Goal: Transaction & Acquisition: Download file/media

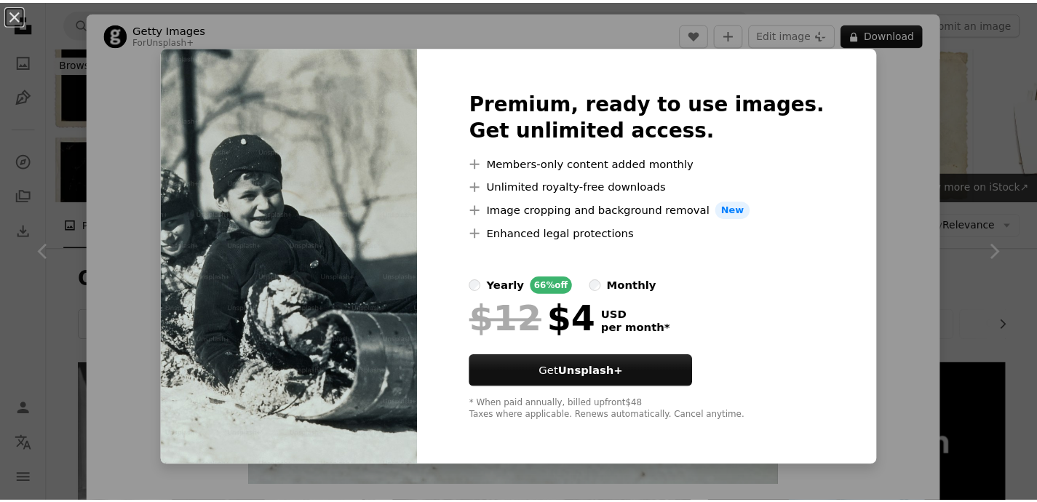
scroll to position [3138, 0]
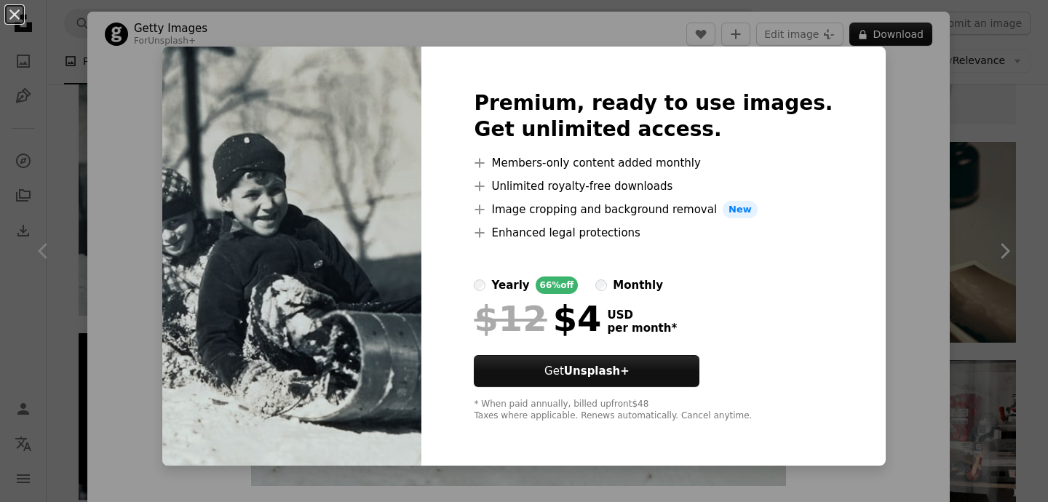
click at [900, 105] on div "An X shape Premium, ready to use images. Get unlimited access. A plus sign Memb…" at bounding box center [524, 251] width 1048 height 502
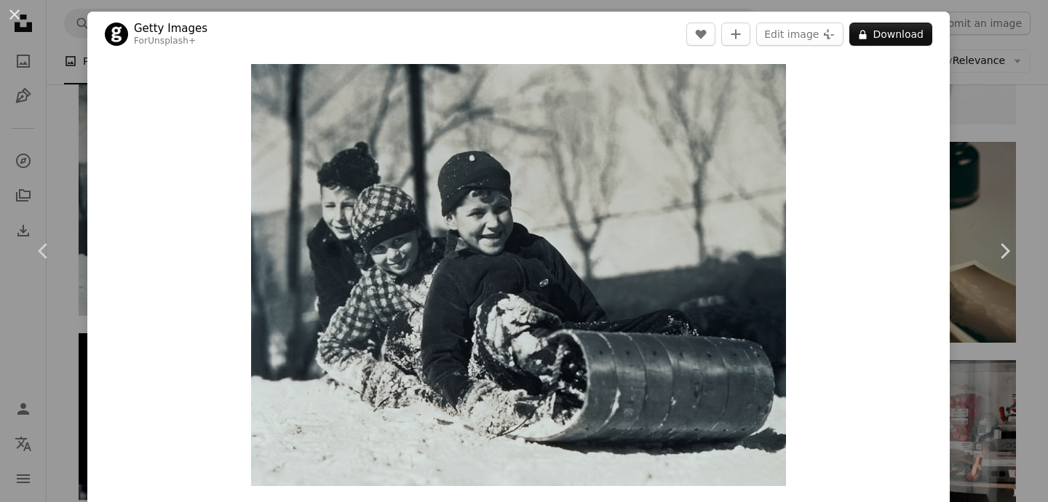
click at [873, 150] on div "Zoom in" at bounding box center [518, 275] width 862 height 437
click at [996, 132] on div "An X shape Chevron left Chevron right Getty Images For Unsplash+ A heart A plus…" at bounding box center [524, 251] width 1048 height 502
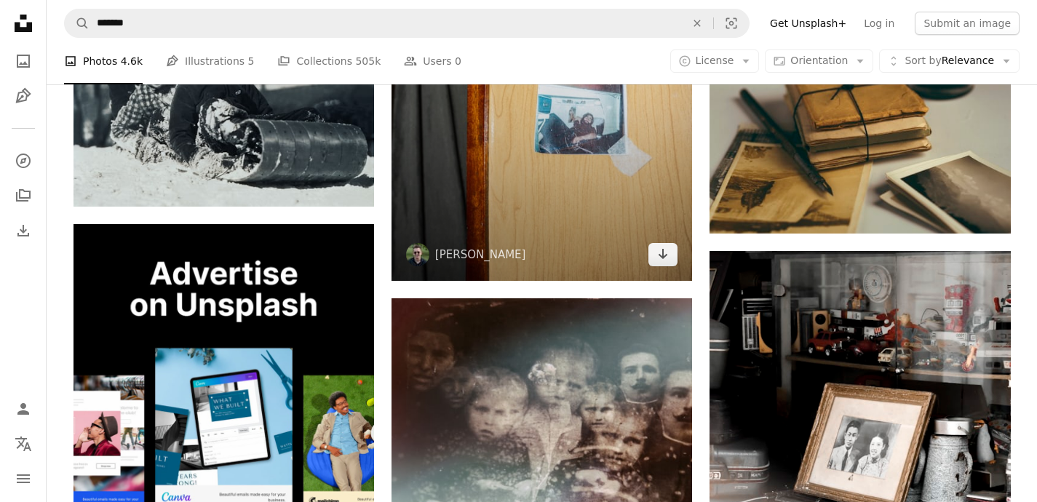
scroll to position [3383, 0]
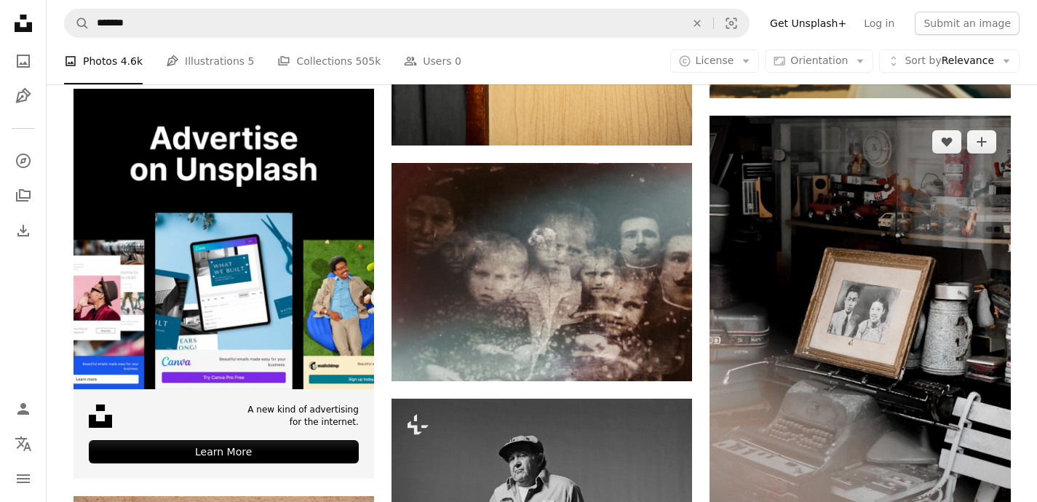
click at [798, 285] on img at bounding box center [860, 343] width 301 height 454
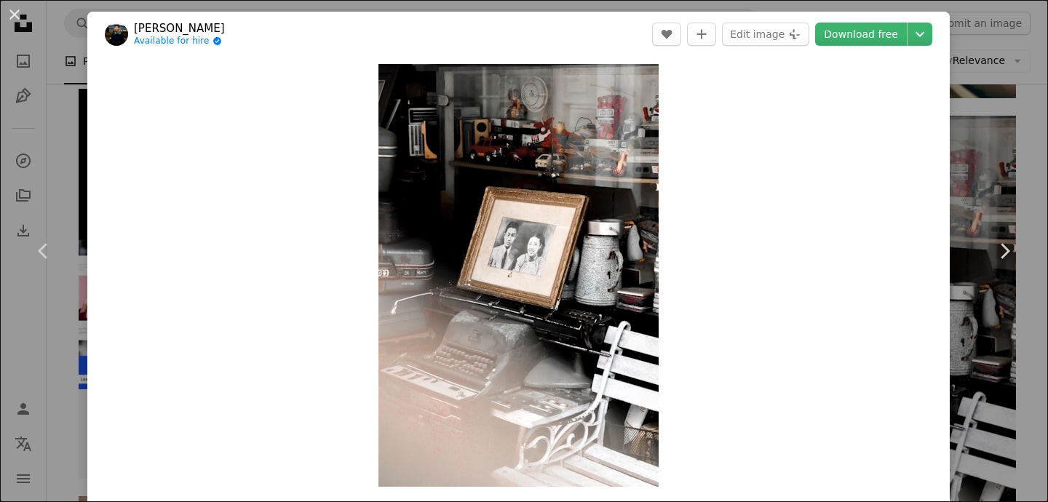
click at [981, 76] on div "An X shape Chevron left Chevron right [PERSON_NAME] Available for hire A checkm…" at bounding box center [524, 251] width 1048 height 502
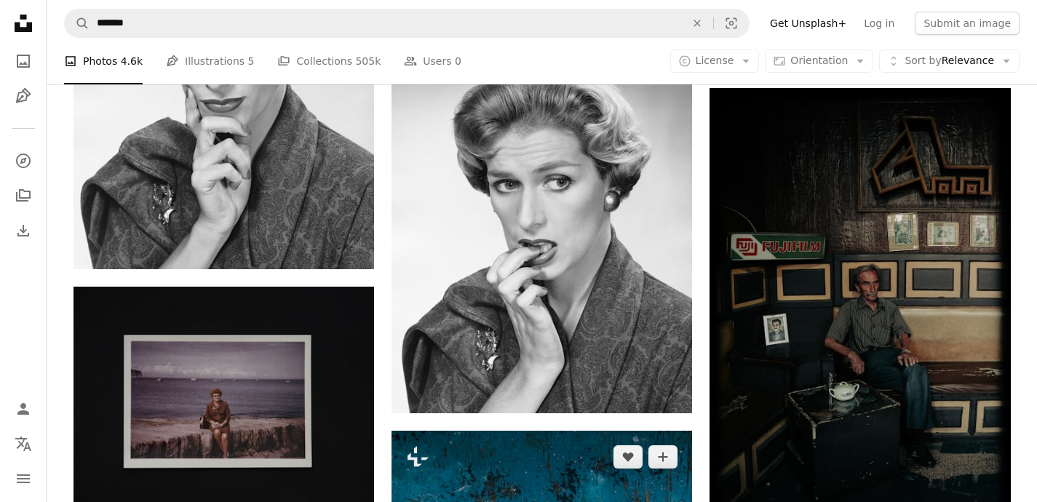
scroll to position [6499, 0]
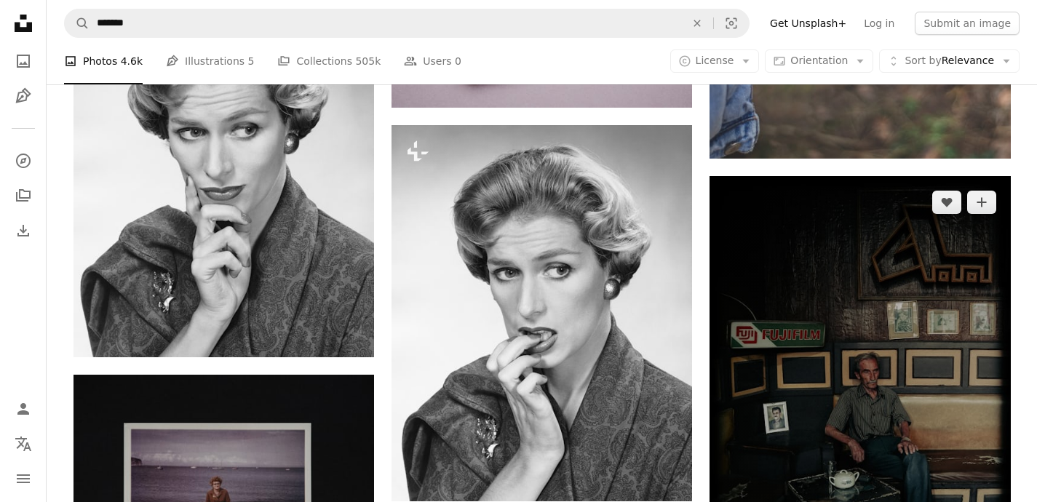
click at [964, 346] on img at bounding box center [860, 443] width 301 height 535
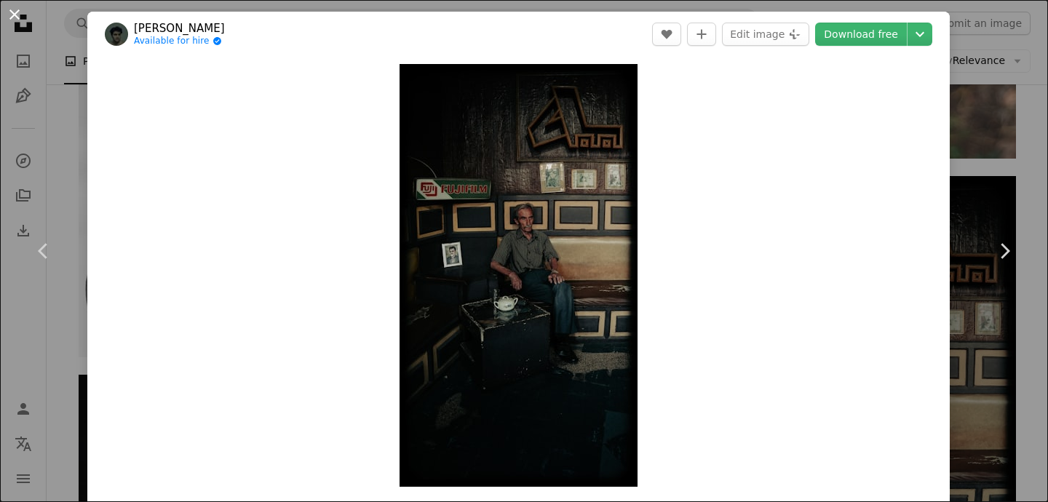
click at [20, 17] on button "An X shape" at bounding box center [14, 14] width 17 height 17
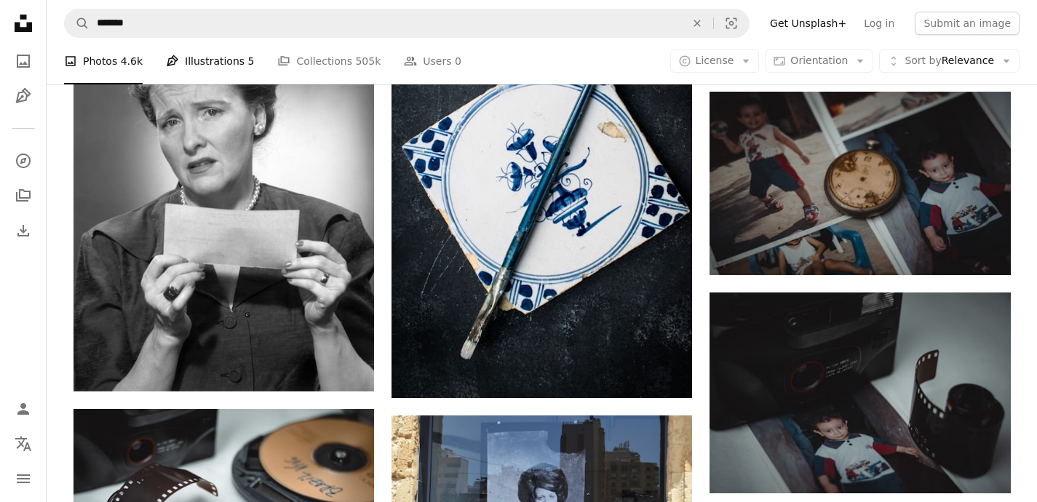
scroll to position [1236, 0]
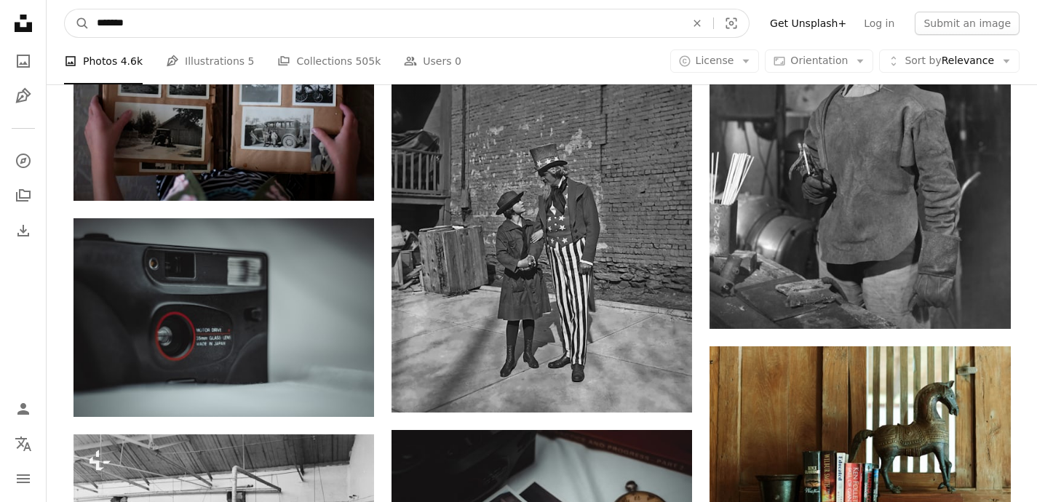
click at [199, 16] on input "*******" at bounding box center [386, 23] width 592 height 28
click at [199, 18] on input "*******" at bounding box center [386, 23] width 592 height 28
click at [92, 22] on input "*******" at bounding box center [386, 23] width 592 height 28
type input "**********"
click at [65, 9] on button "A magnifying glass" at bounding box center [77, 23] width 25 height 28
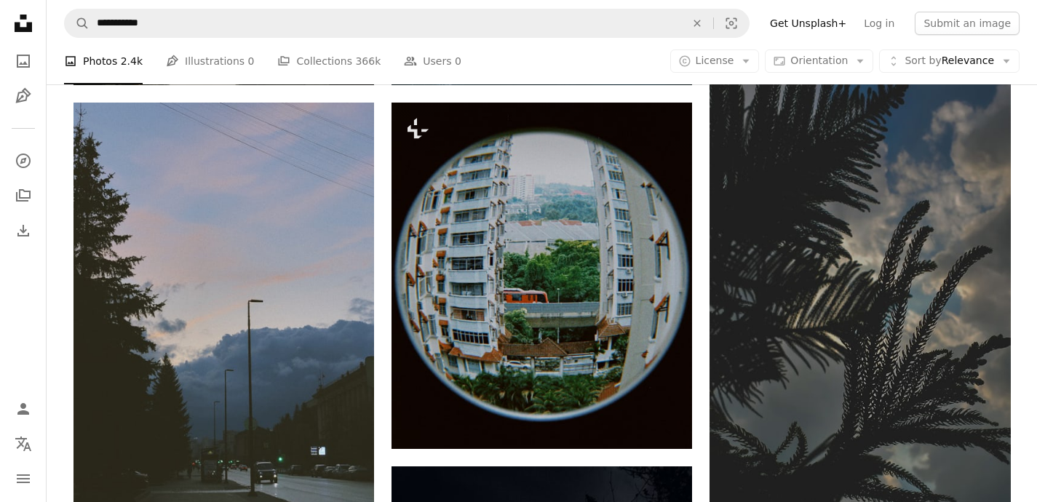
scroll to position [729, 0]
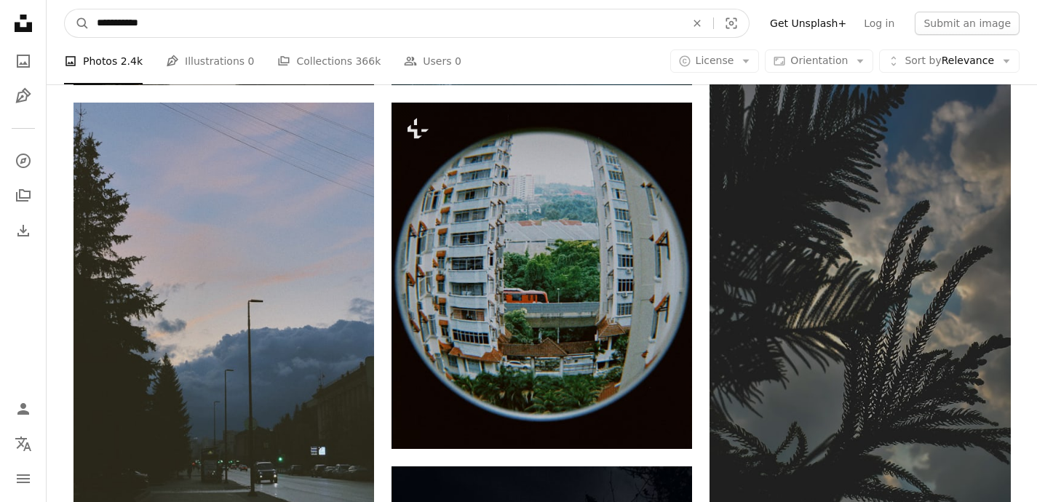
click at [116, 21] on input "**********" at bounding box center [386, 23] width 592 height 28
type input "**********"
click button "A magnifying glass" at bounding box center [77, 23] width 25 height 28
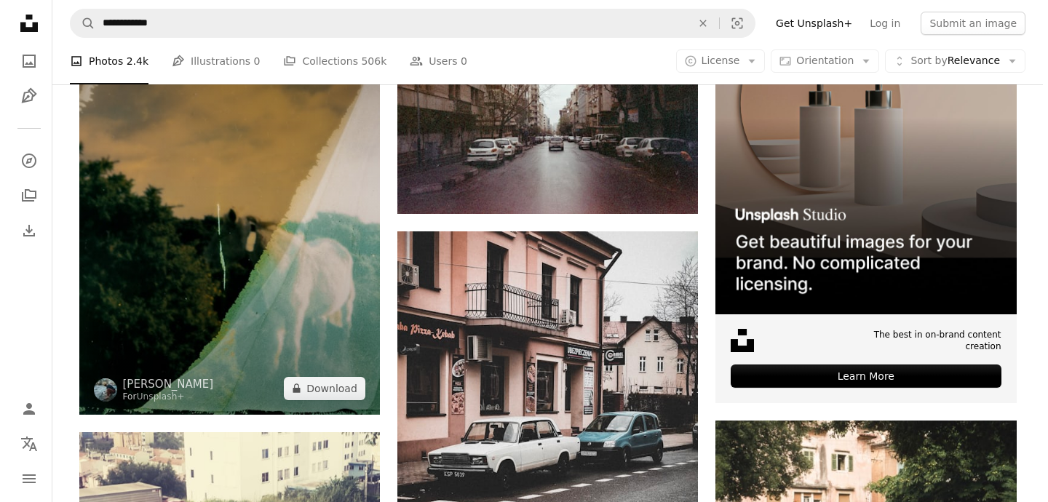
scroll to position [233, 0]
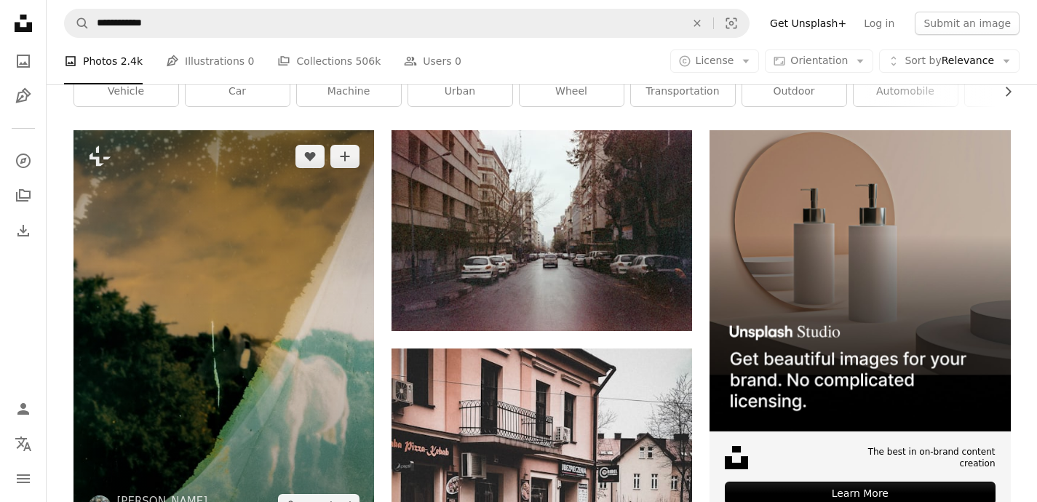
click at [197, 244] on img at bounding box center [224, 330] width 301 height 401
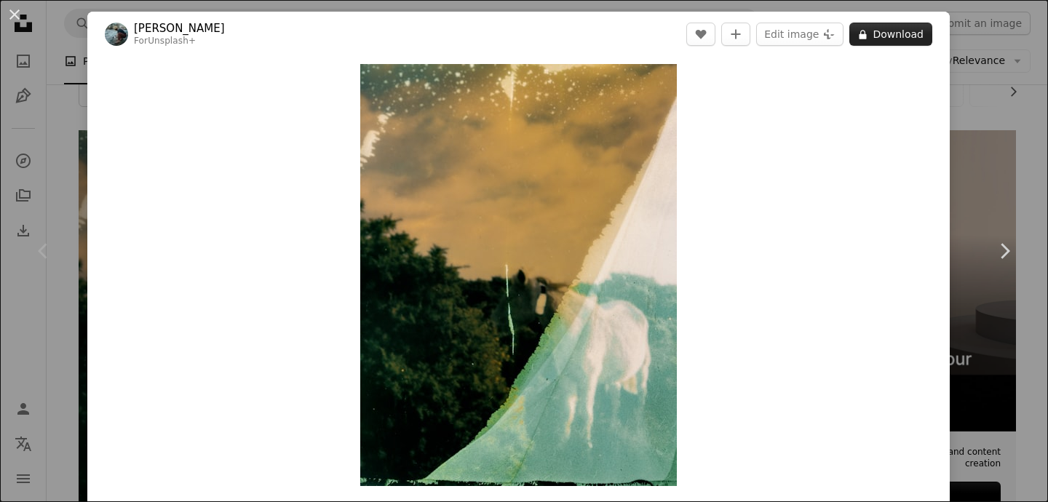
click at [860, 37] on icon at bounding box center [863, 34] width 7 height 9
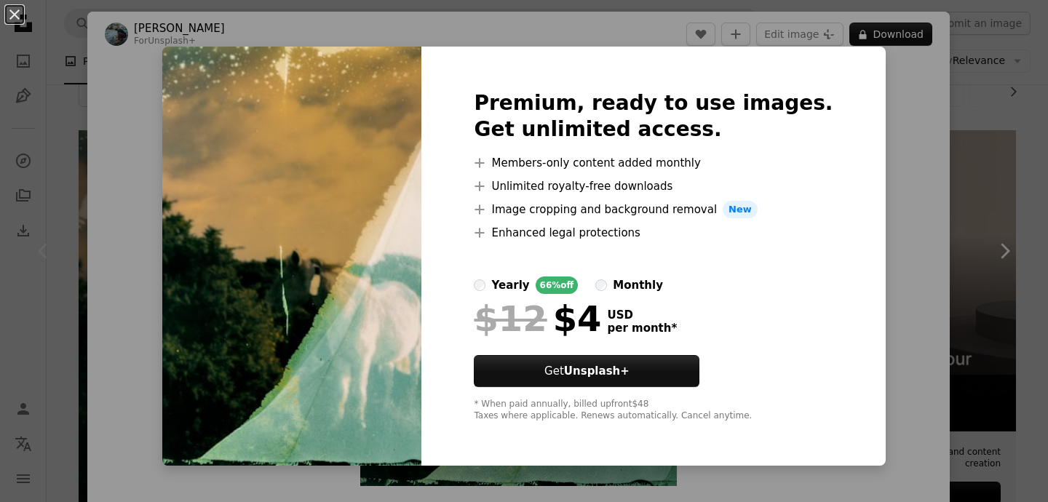
click at [919, 201] on div "An X shape Premium, ready to use images. Get unlimited access. A plus sign Memb…" at bounding box center [524, 251] width 1048 height 502
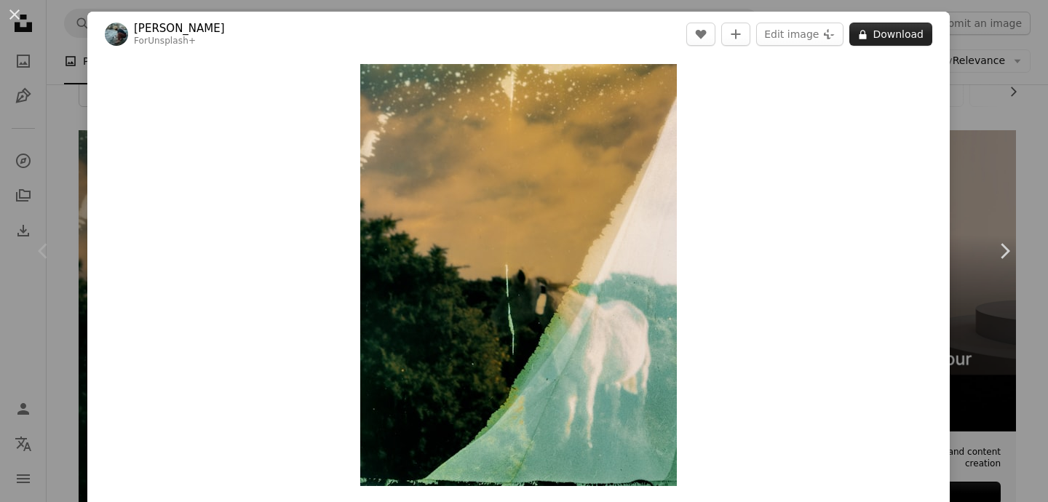
click at [885, 38] on button "A lock Download" at bounding box center [890, 34] width 83 height 23
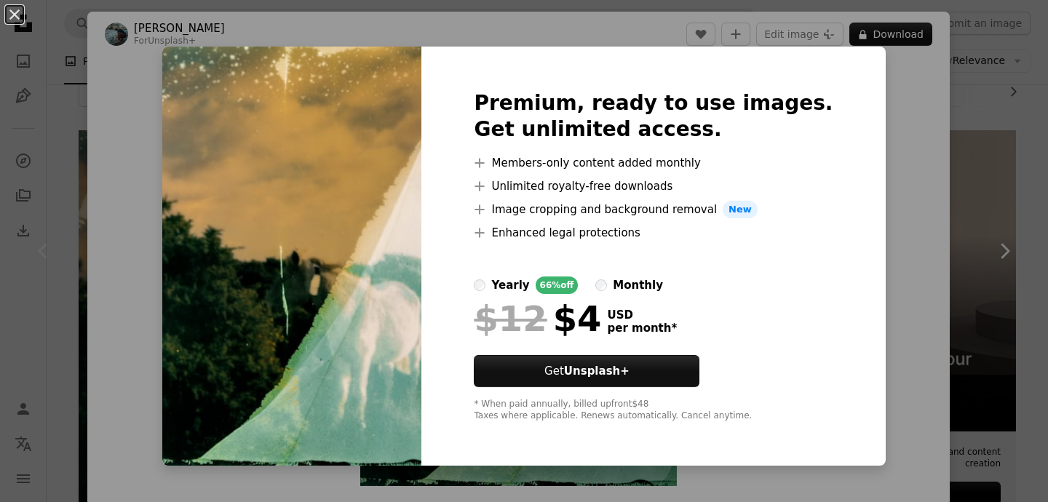
click at [897, 253] on div "An X shape Premium, ready to use images. Get unlimited access. A plus sign Memb…" at bounding box center [524, 251] width 1048 height 502
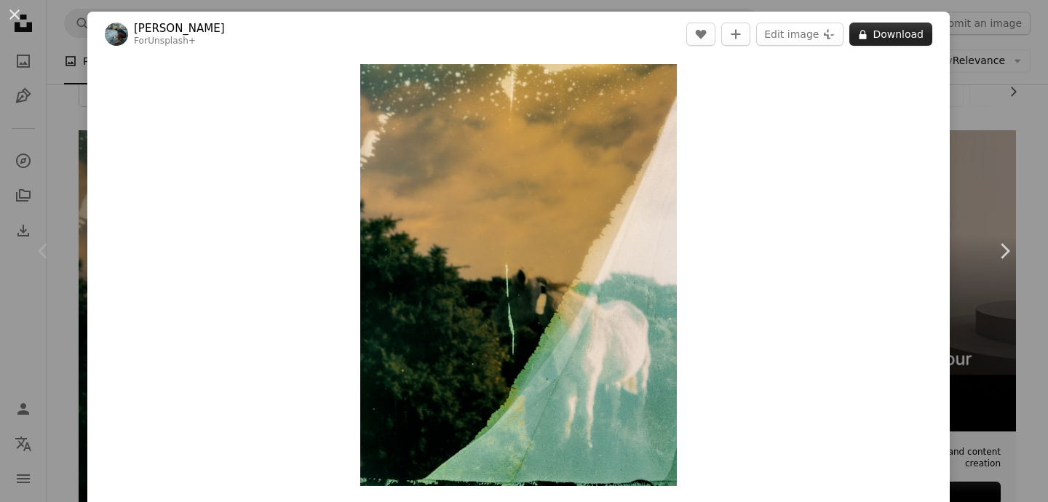
click at [857, 44] on button "A lock Download" at bounding box center [890, 34] width 83 height 23
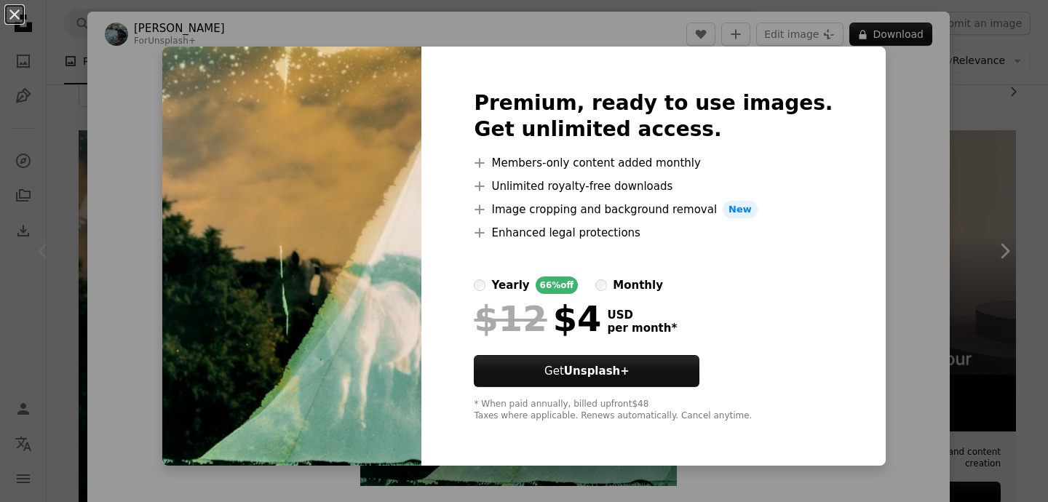
click at [210, 202] on img at bounding box center [291, 256] width 259 height 419
click at [865, 153] on div "An X shape Premium, ready to use images. Get unlimited access. A plus sign Memb…" at bounding box center [524, 251] width 1048 height 502
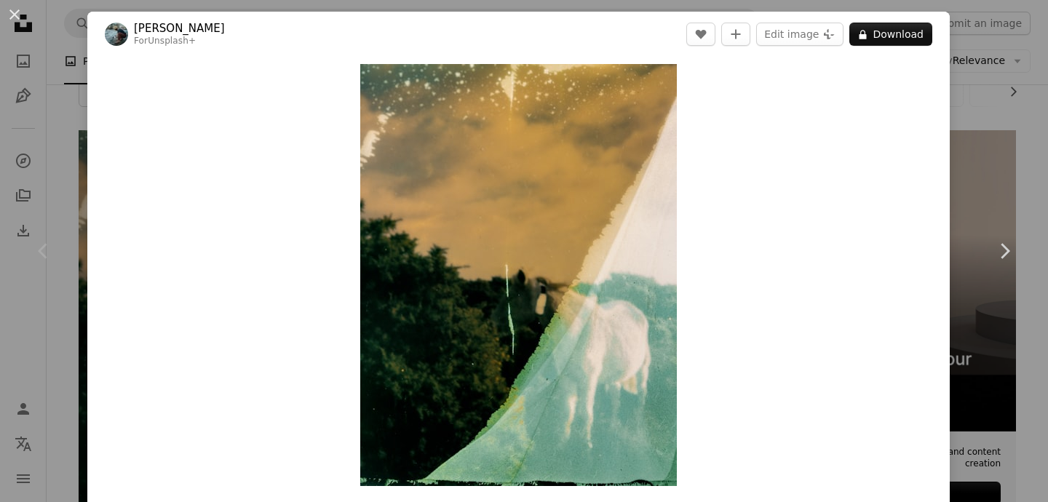
click at [111, 35] on img at bounding box center [116, 34] width 23 height 23
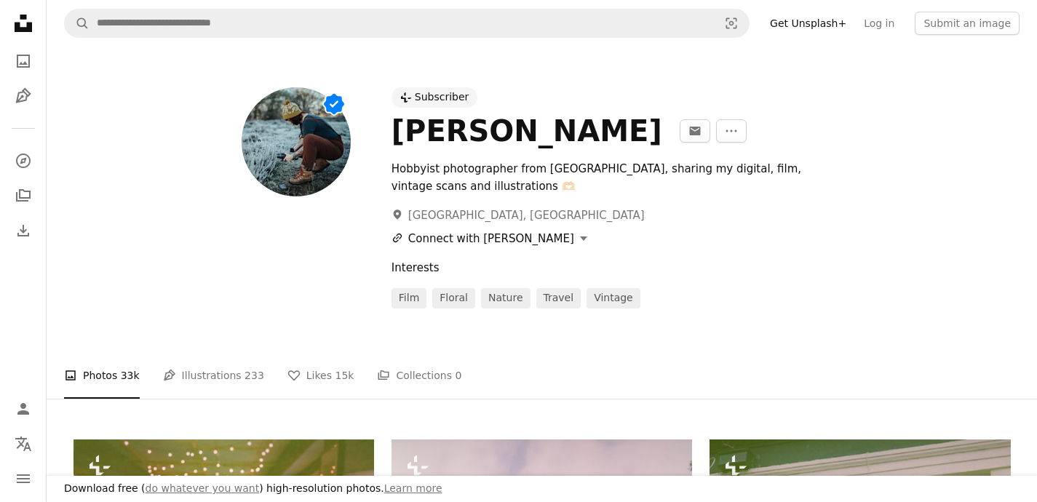
click at [451, 243] on button "A URL sharing icon (chains) Connect with [PERSON_NAME]" at bounding box center [490, 238] width 196 height 17
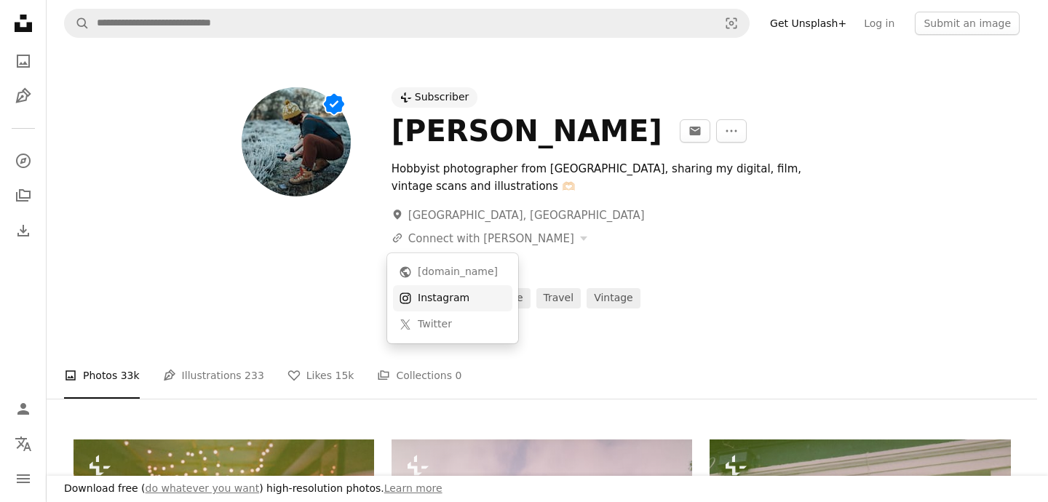
click at [435, 295] on div "Instagram" at bounding box center [462, 298] width 89 height 15
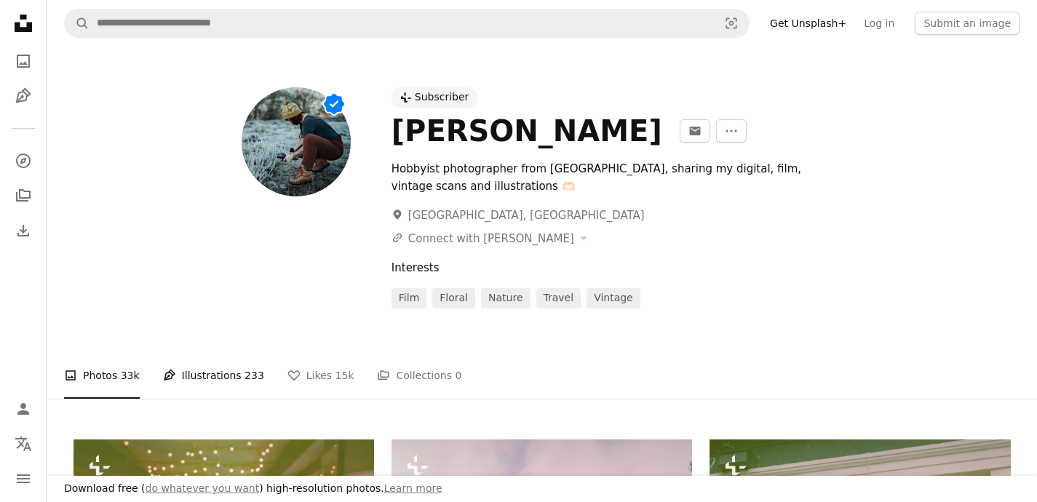
click at [231, 375] on link "Pen Tool Illustrations 233" at bounding box center [213, 375] width 101 height 47
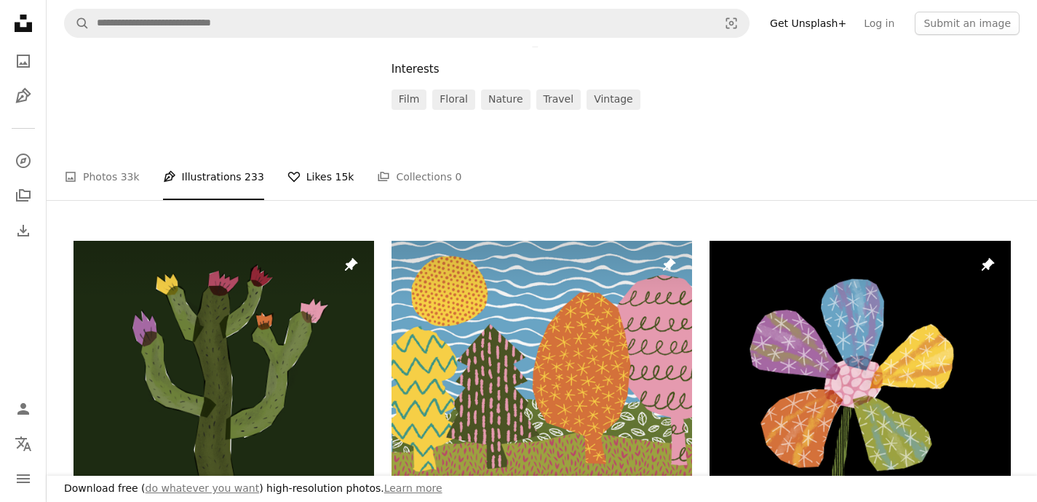
scroll to position [321, 0]
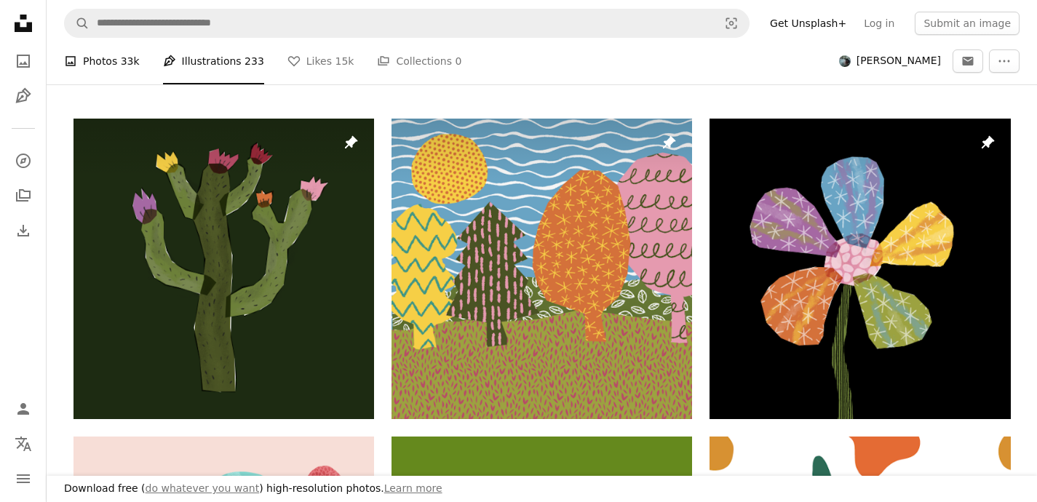
click at [133, 68] on span "33k" at bounding box center [130, 61] width 19 height 16
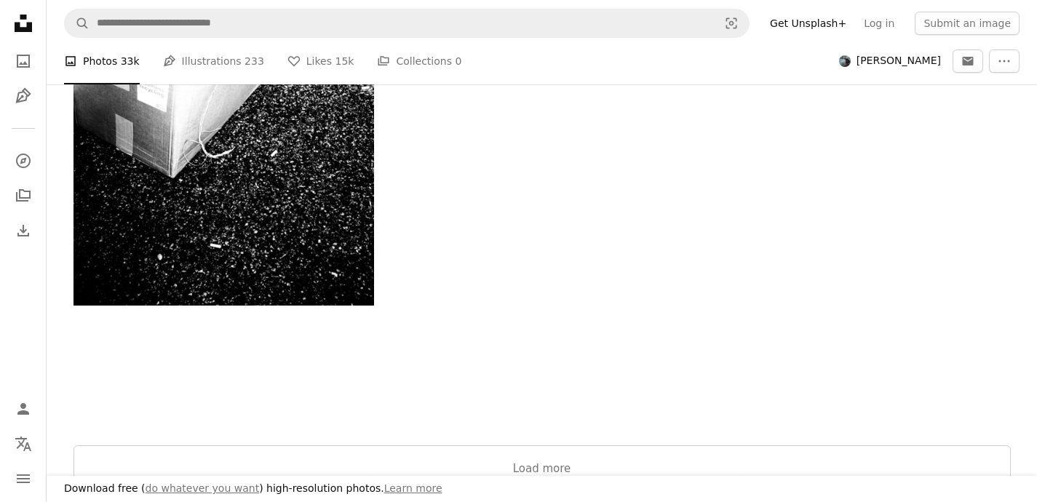
scroll to position [2646, 0]
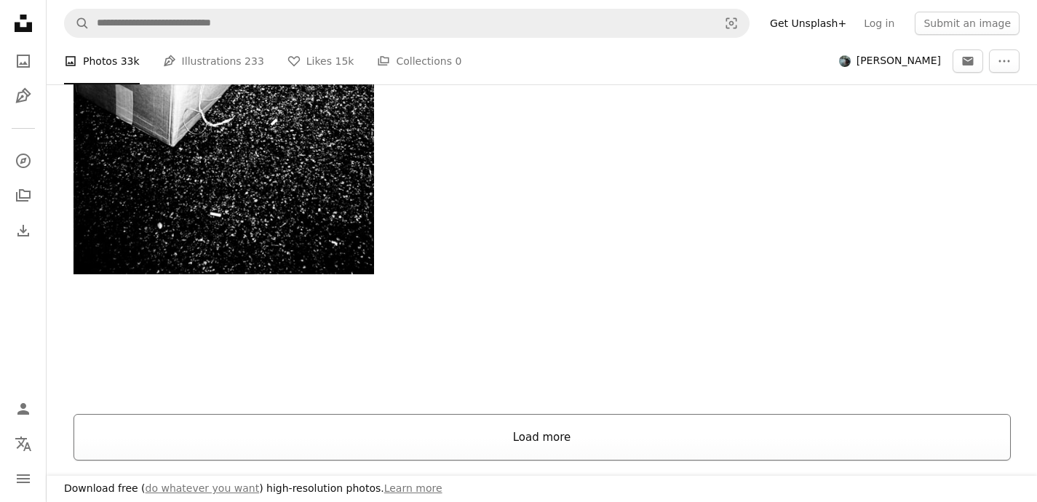
click at [477, 423] on button "Load more" at bounding box center [542, 437] width 937 height 47
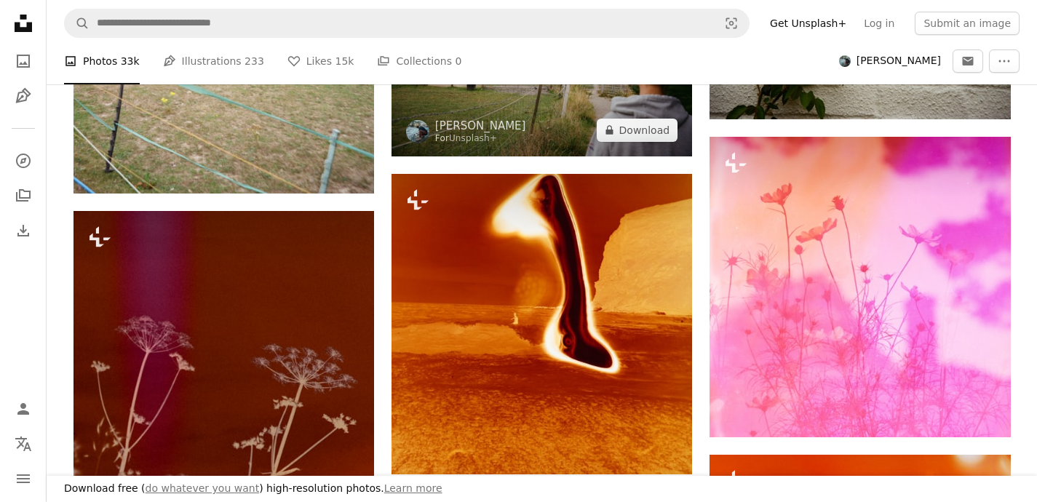
scroll to position [4803, 0]
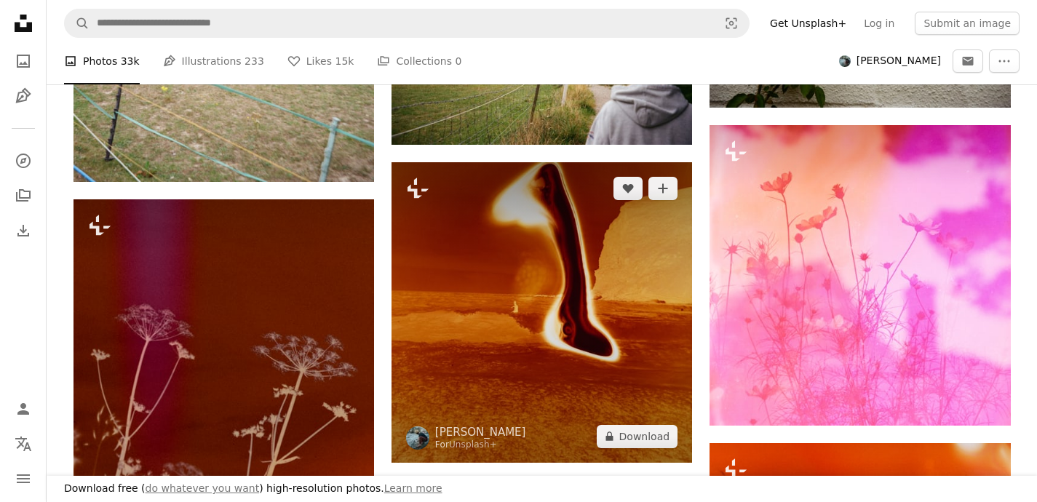
click at [491, 328] on img at bounding box center [542, 312] width 301 height 301
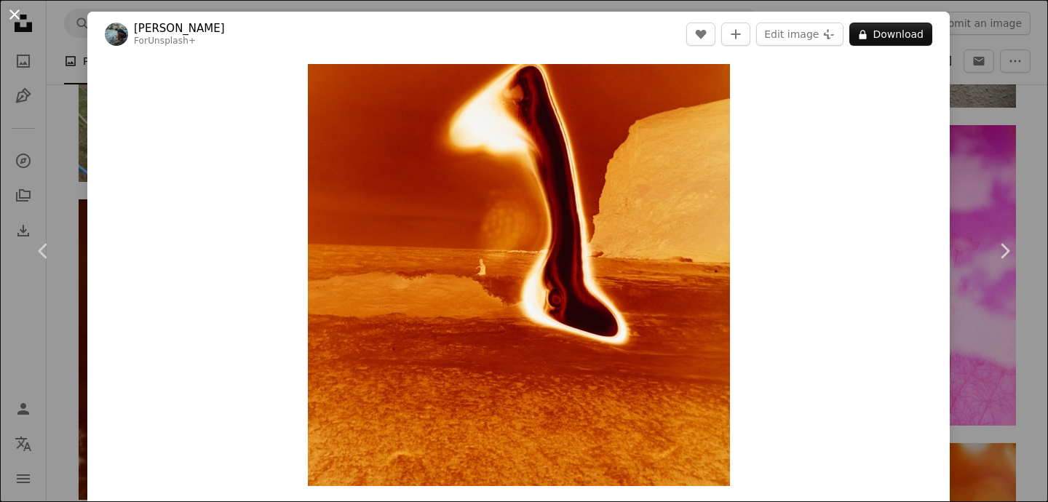
click at [18, 15] on button "An X shape" at bounding box center [14, 14] width 17 height 17
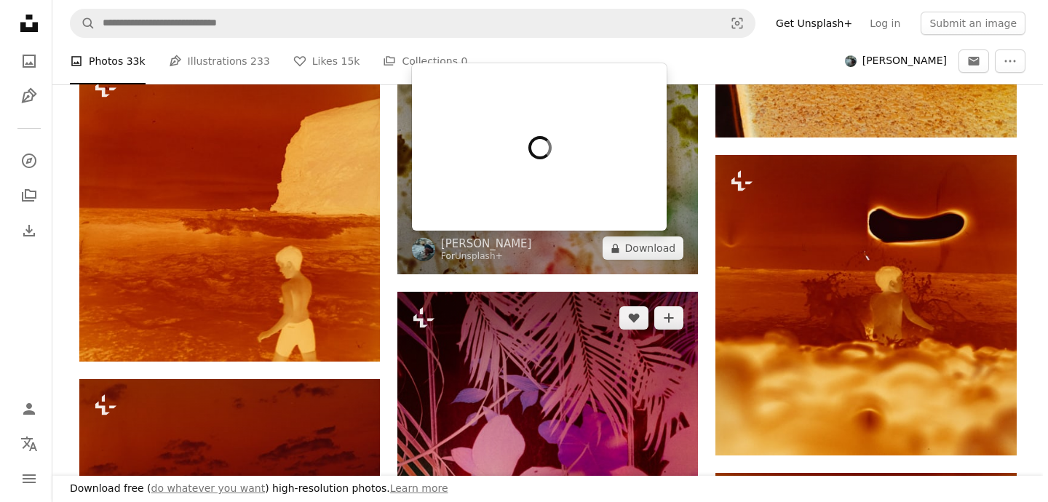
scroll to position [7318, 0]
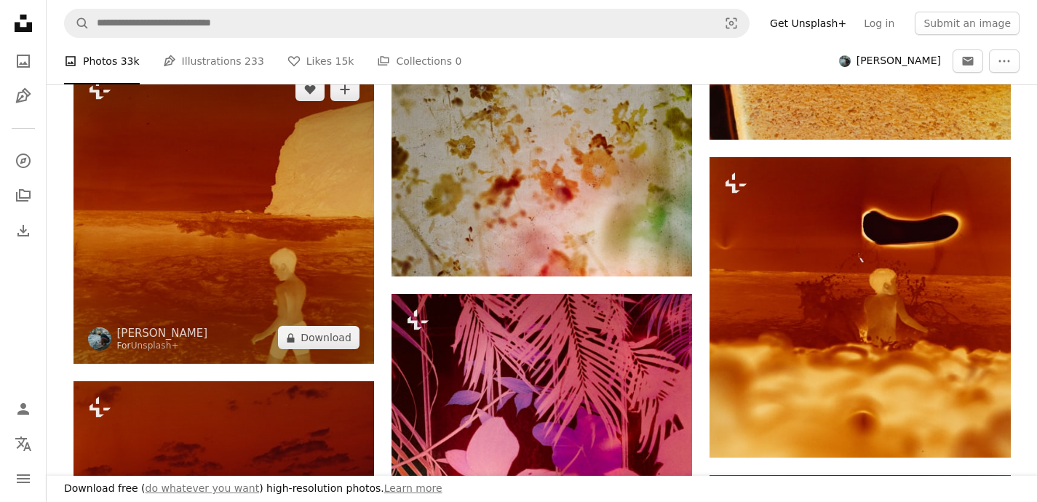
click at [321, 273] on img at bounding box center [224, 213] width 301 height 301
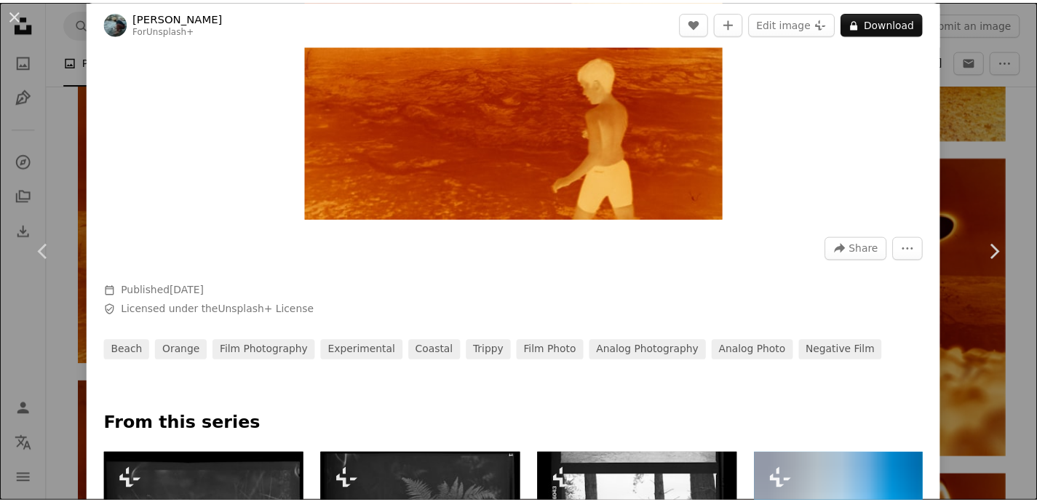
scroll to position [266, 0]
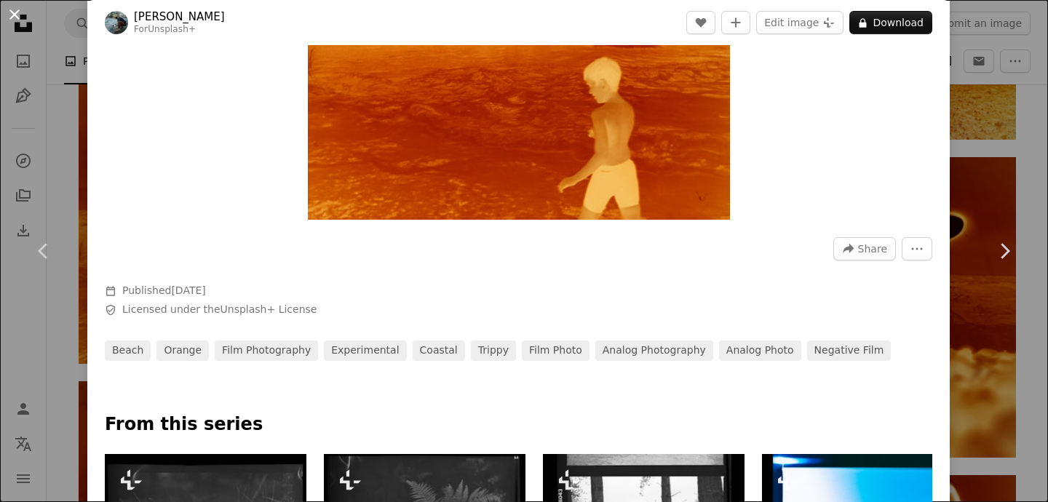
click at [19, 16] on button "An X shape" at bounding box center [14, 14] width 17 height 17
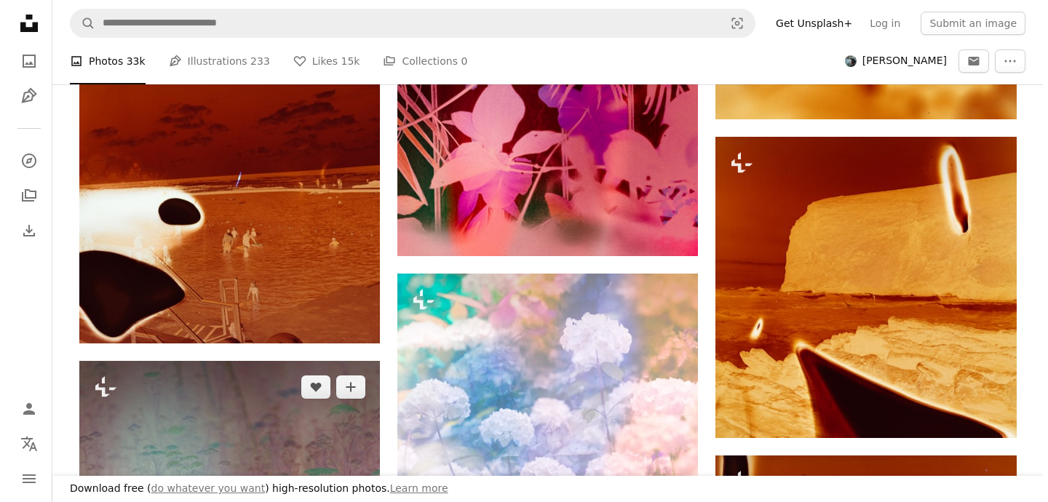
scroll to position [7441, 0]
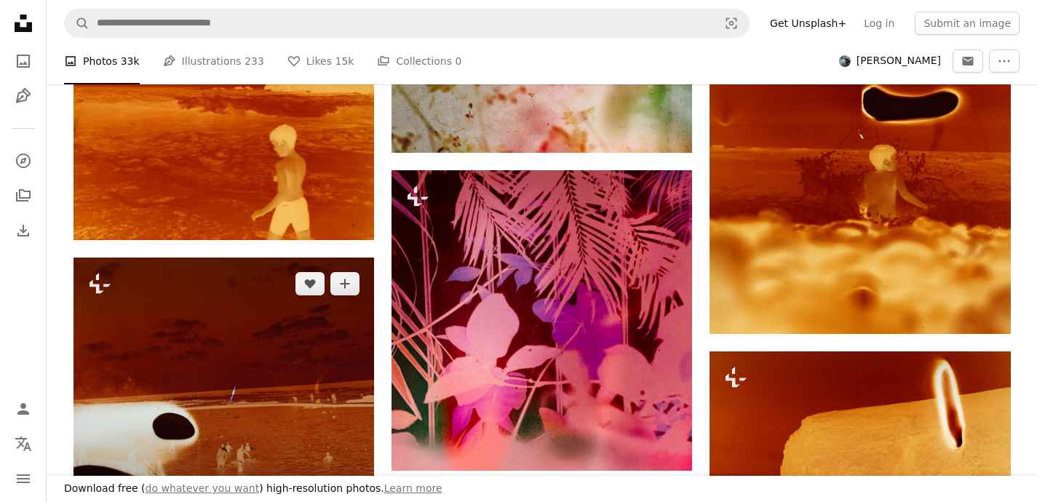
click at [254, 342] on img at bounding box center [224, 408] width 301 height 301
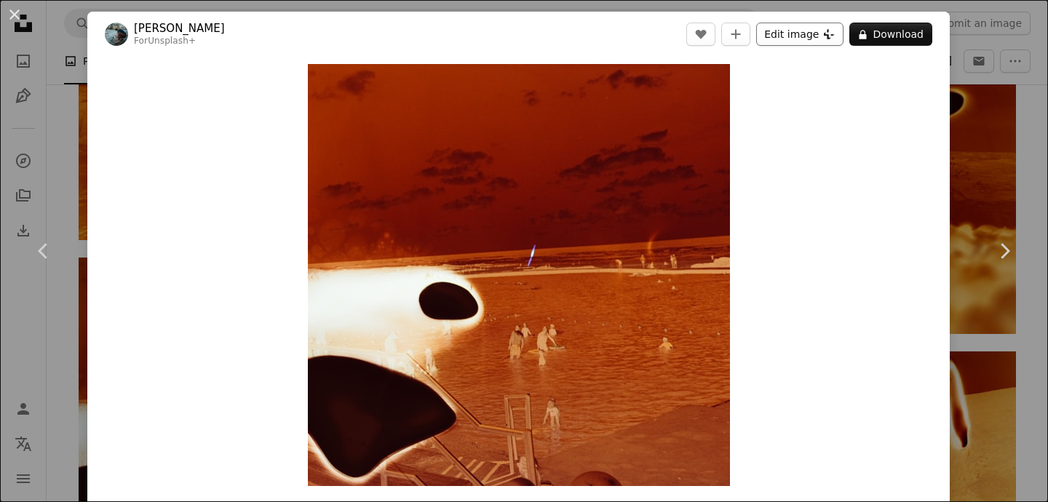
click at [785, 38] on button "Edit image Plus sign for Unsplash+" at bounding box center [799, 34] width 87 height 23
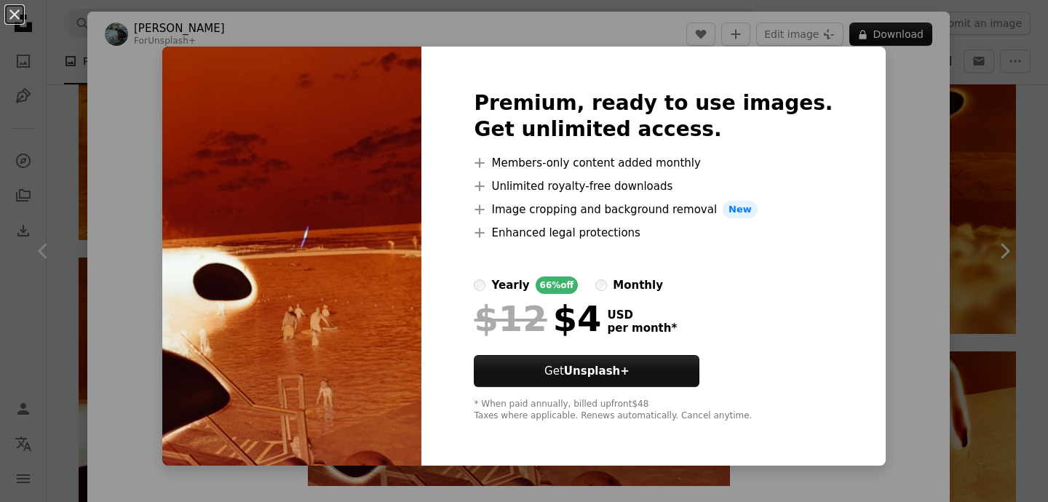
click at [841, 156] on div "Premium, ready to use images. Get unlimited access. A plus sign Members-only co…" at bounding box center [653, 256] width 464 height 419
click at [856, 159] on div "An X shape Premium, ready to use images. Get unlimited access. A plus sign Memb…" at bounding box center [524, 251] width 1048 height 502
click at [856, 159] on div "Zoom in" at bounding box center [518, 275] width 862 height 437
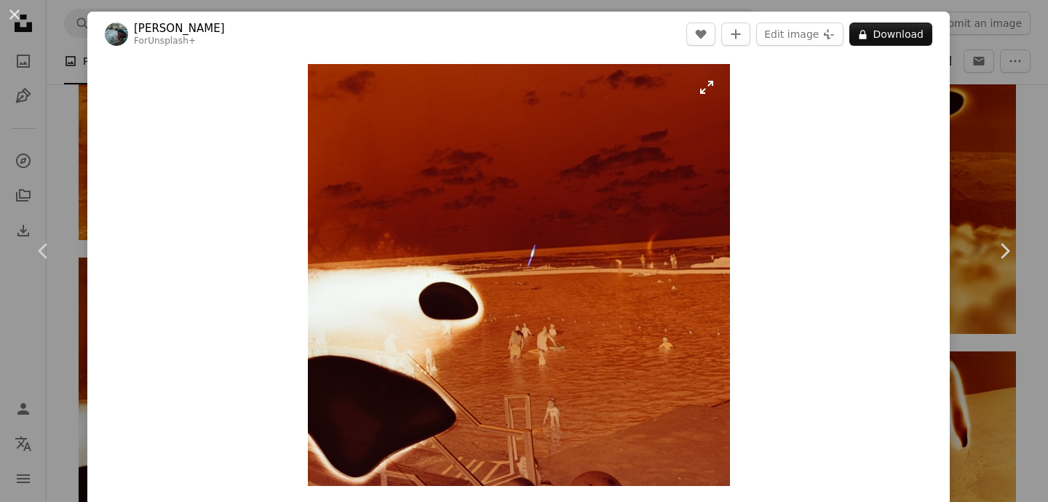
click at [489, 271] on img "Zoom in on this image" at bounding box center [519, 275] width 422 height 422
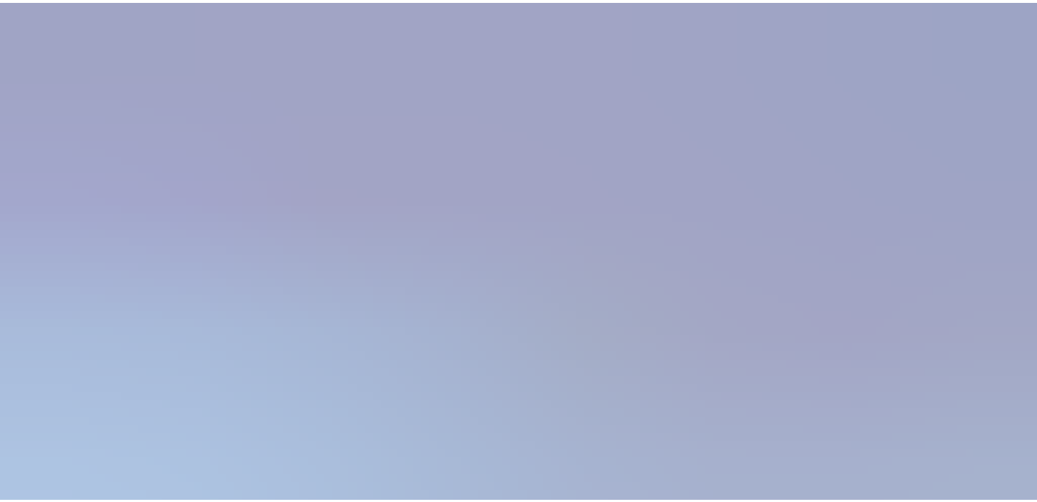
scroll to position [263, 0]
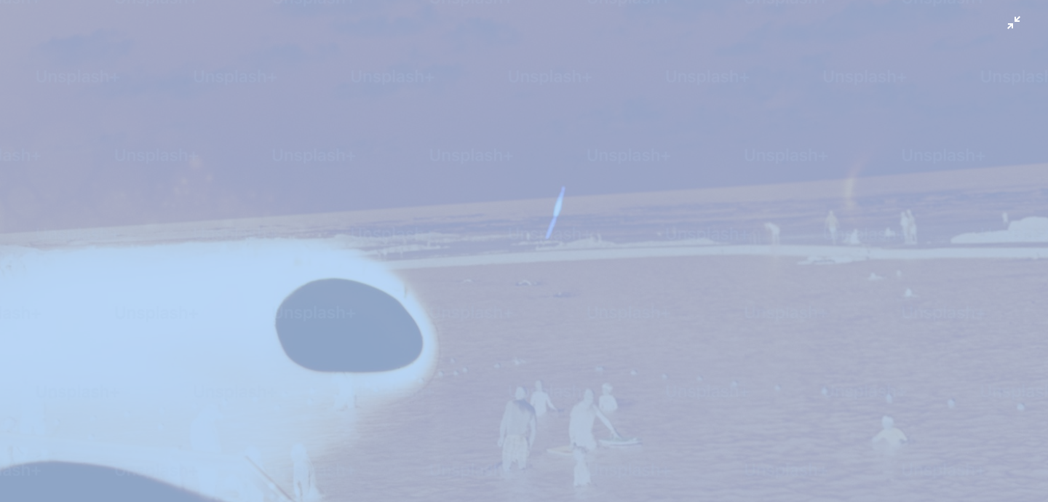
click at [459, 269] on img "Zoom out on this image" at bounding box center [524, 262] width 1050 height 1050
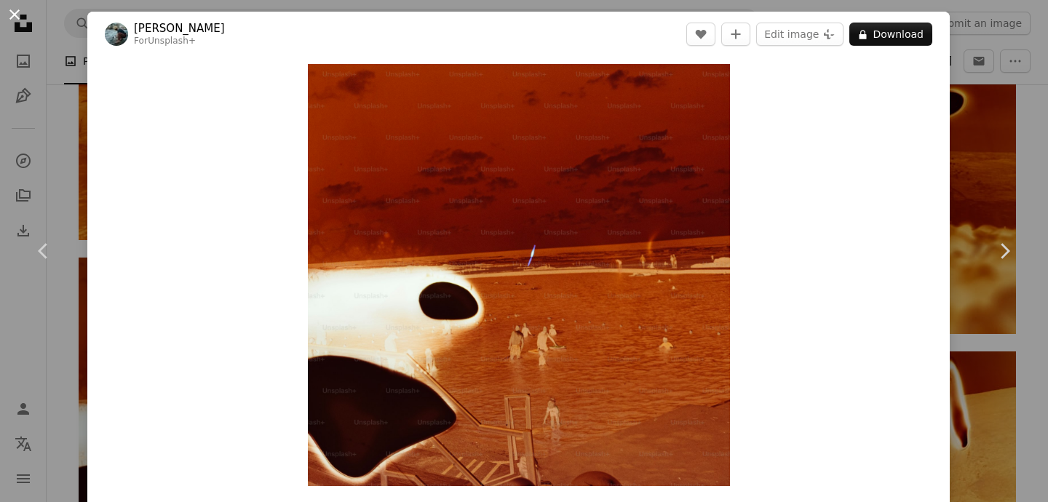
click at [7, 12] on button "An X shape" at bounding box center [14, 14] width 17 height 17
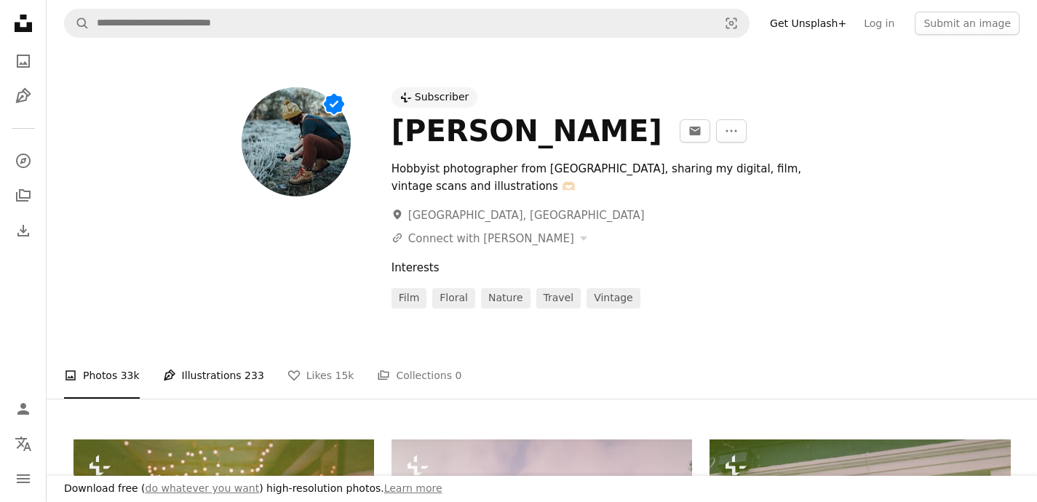
click at [213, 371] on link "Pen Tool Illustrations 233" at bounding box center [213, 375] width 101 height 47
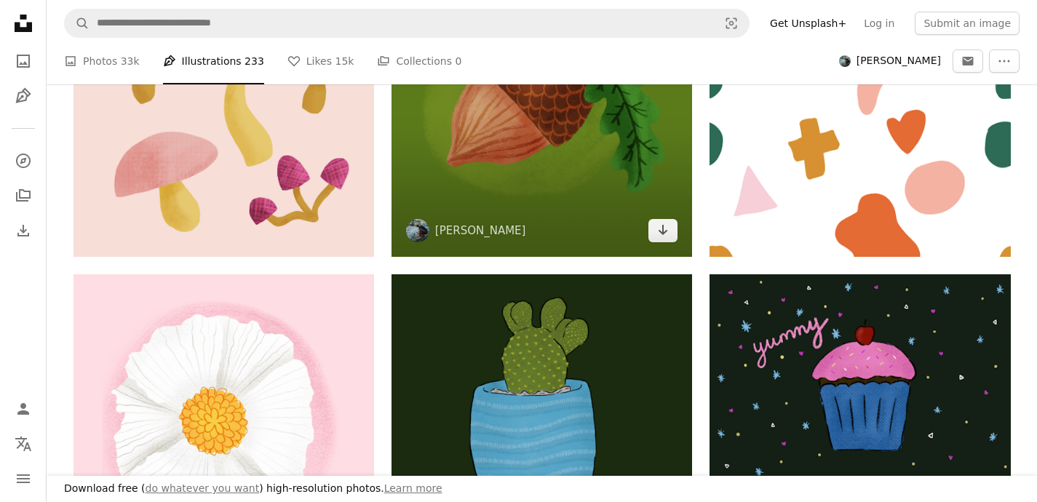
scroll to position [832, 0]
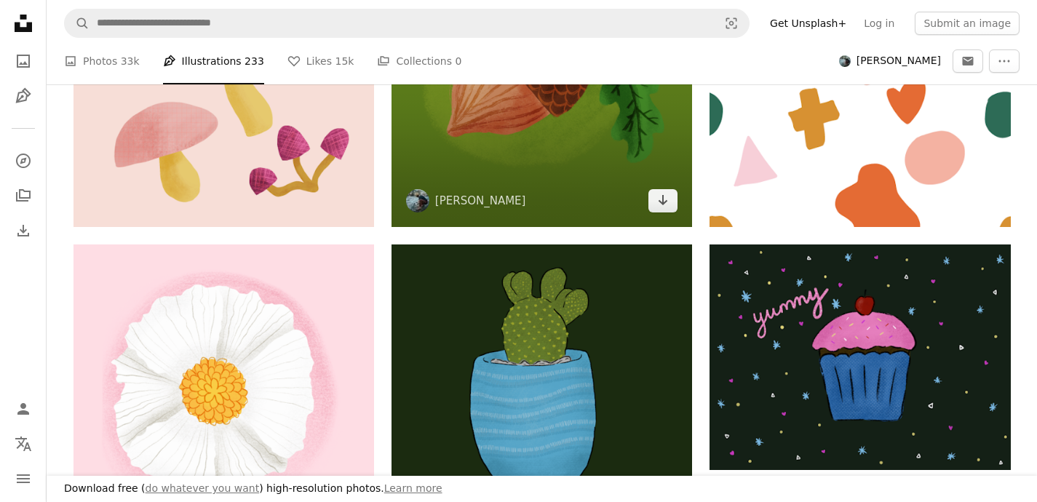
click at [638, 191] on img at bounding box center [542, 76] width 301 height 301
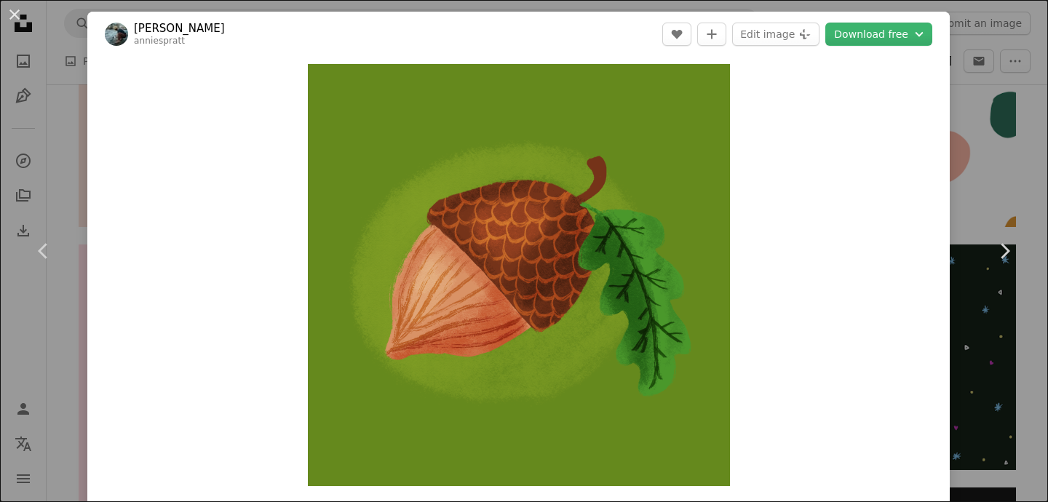
click at [971, 126] on div "An X shape Chevron left Chevron right [PERSON_NAME] anniespratt A heart A plus …" at bounding box center [524, 251] width 1048 height 502
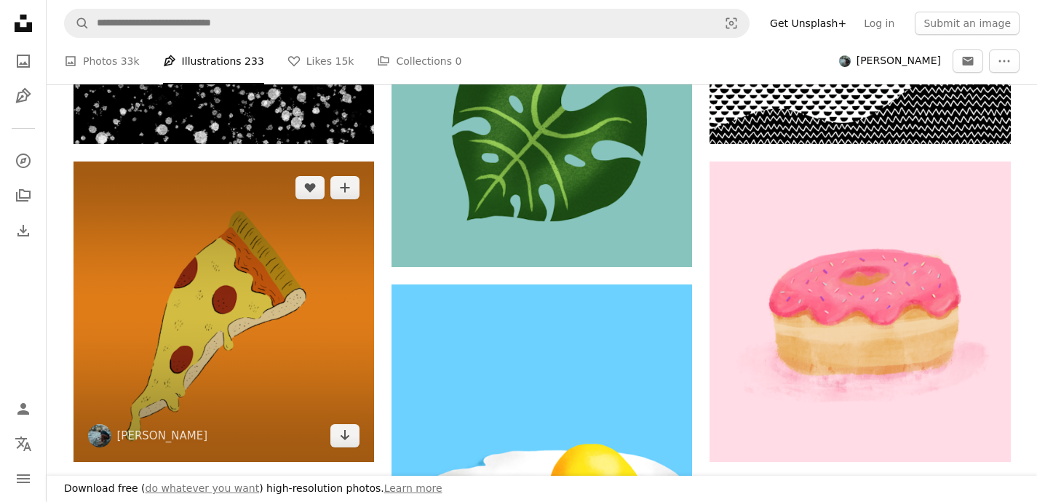
scroll to position [1952, 0]
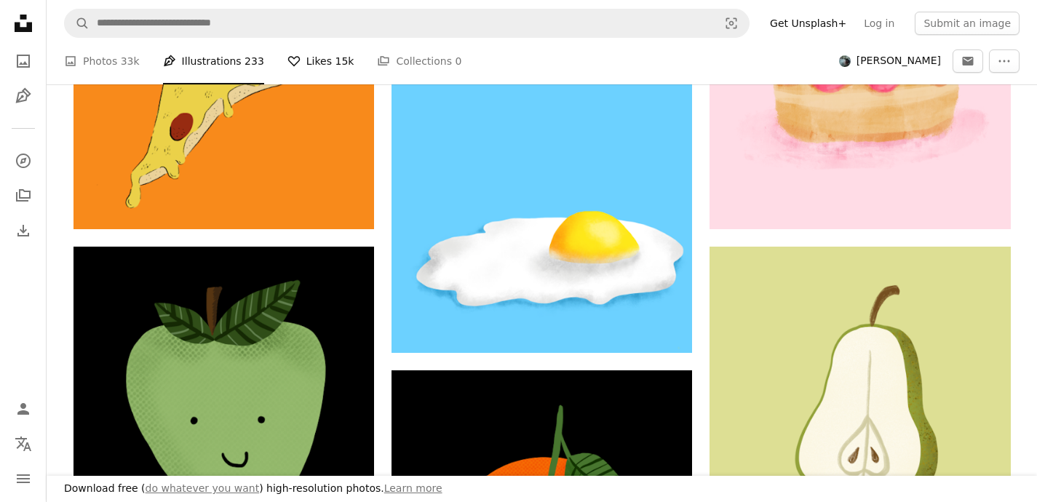
click at [290, 64] on icon "A heart" at bounding box center [293, 61] width 13 height 13
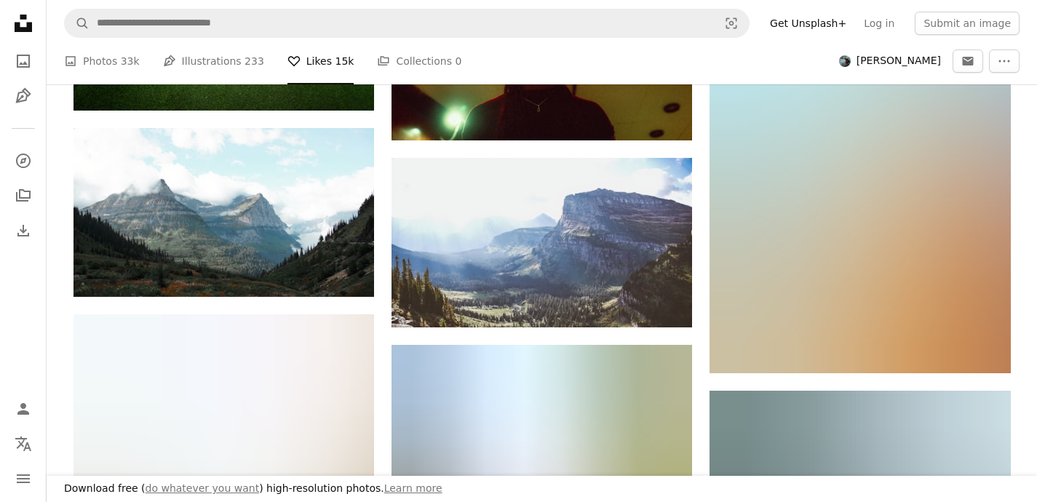
scroll to position [3409, 0]
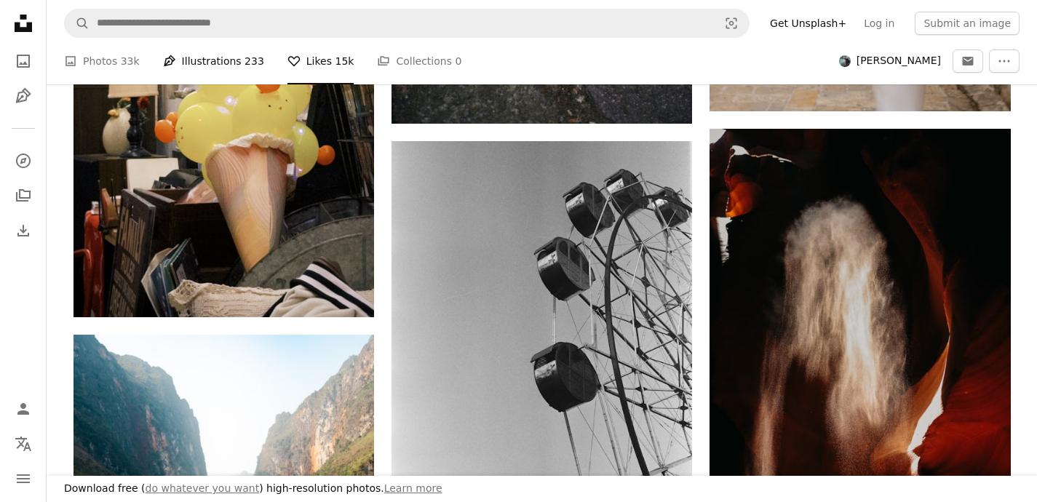
click at [191, 66] on link "Pen Tool Illustrations 233" at bounding box center [213, 61] width 101 height 47
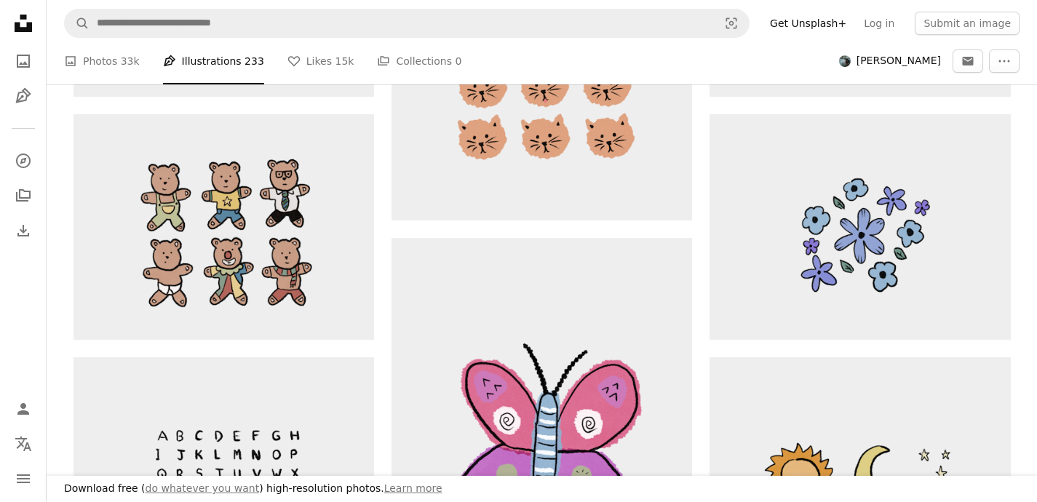
scroll to position [3293, 0]
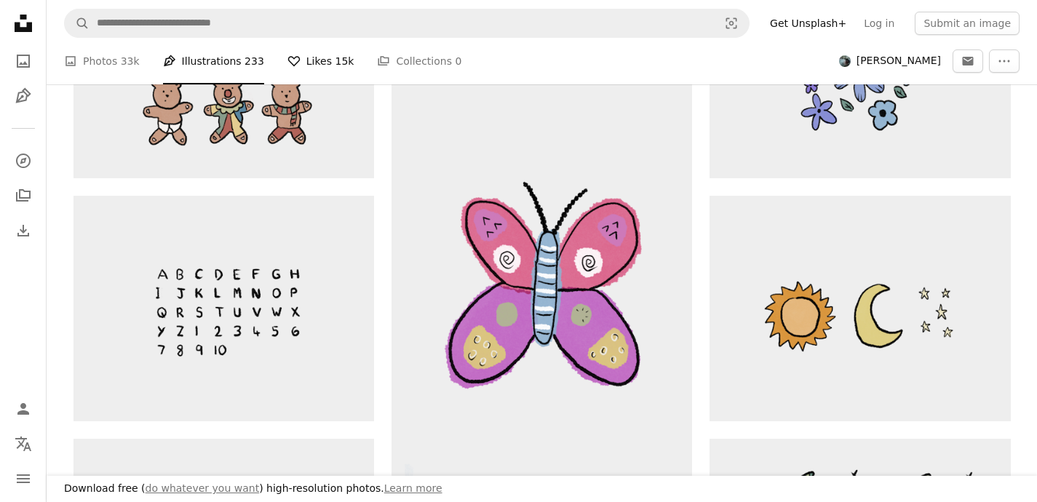
click at [320, 66] on link "A heart Likes 15k" at bounding box center [320, 61] width 67 height 47
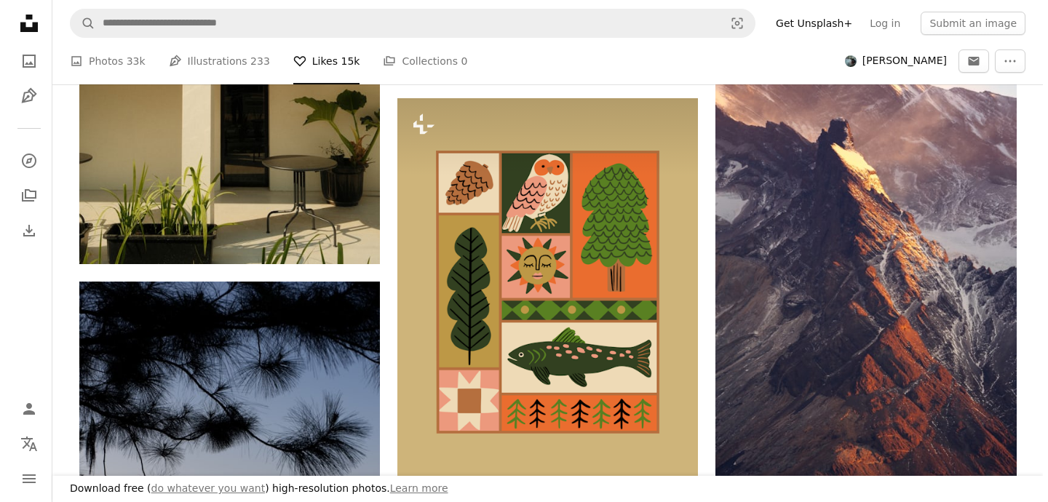
scroll to position [2740, 0]
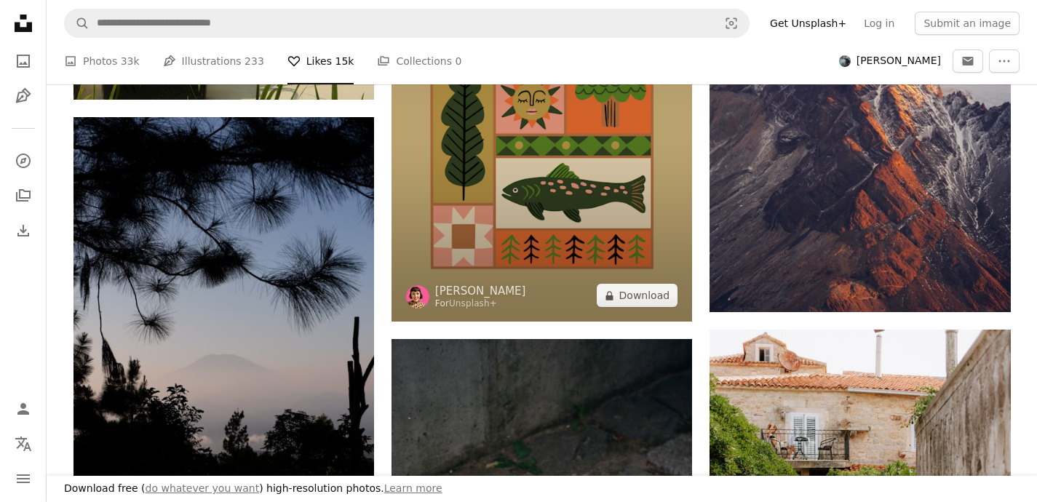
click at [501, 279] on img at bounding box center [542, 128] width 301 height 388
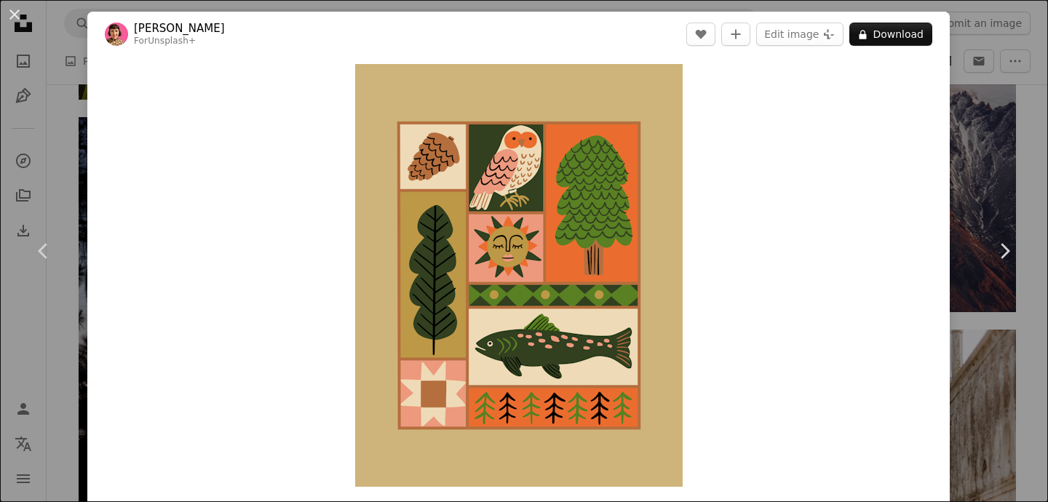
click at [126, 29] on img at bounding box center [116, 34] width 23 height 23
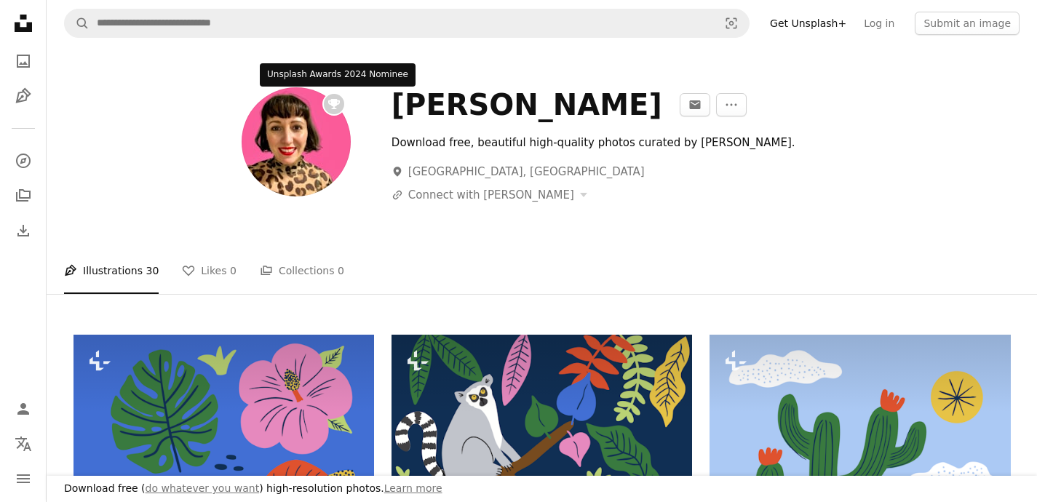
click at [331, 106] on rect at bounding box center [334, 104] width 22 height 22
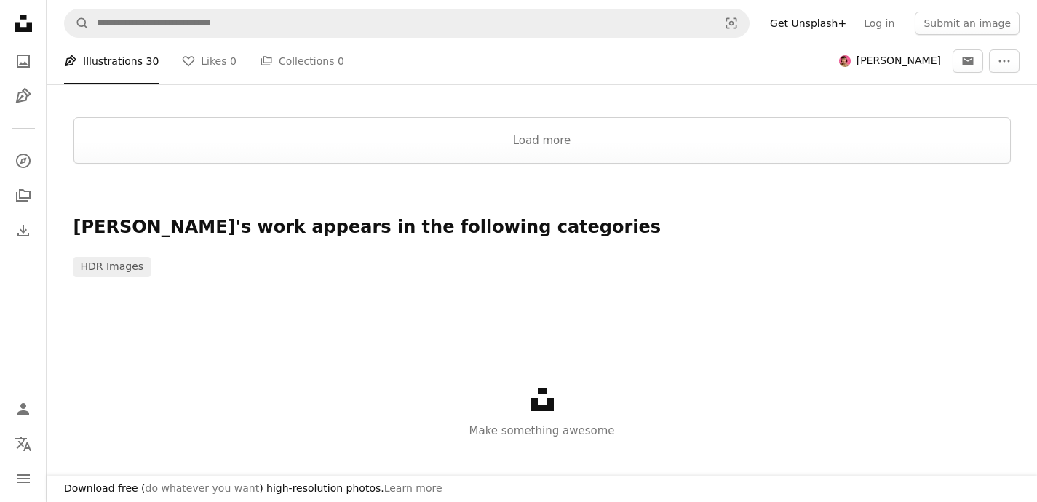
scroll to position [3191, 0]
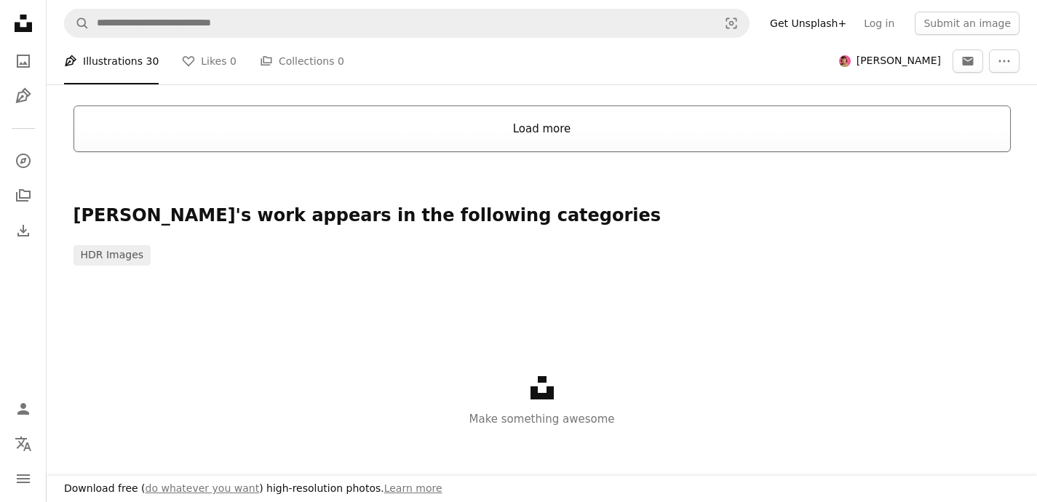
click at [579, 122] on button "Load more" at bounding box center [542, 129] width 937 height 47
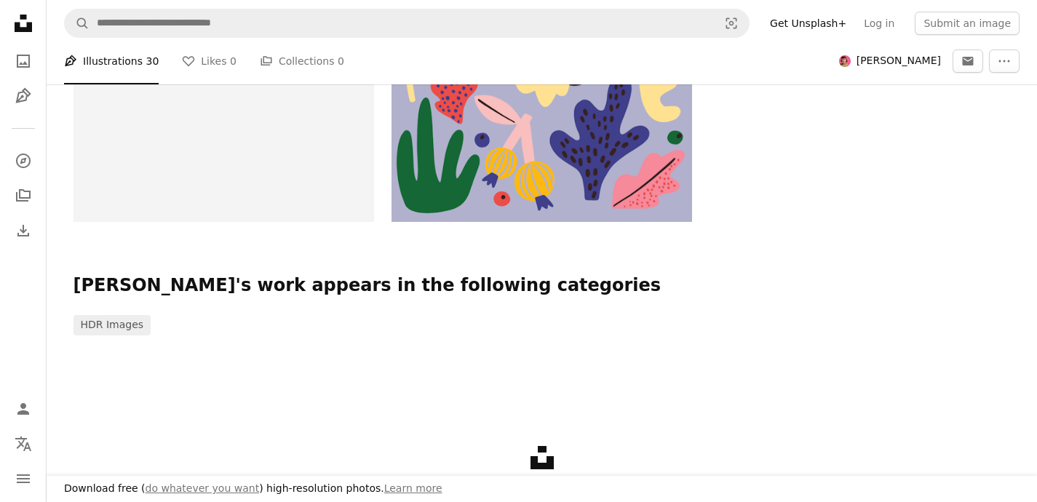
scroll to position [3999, 0]
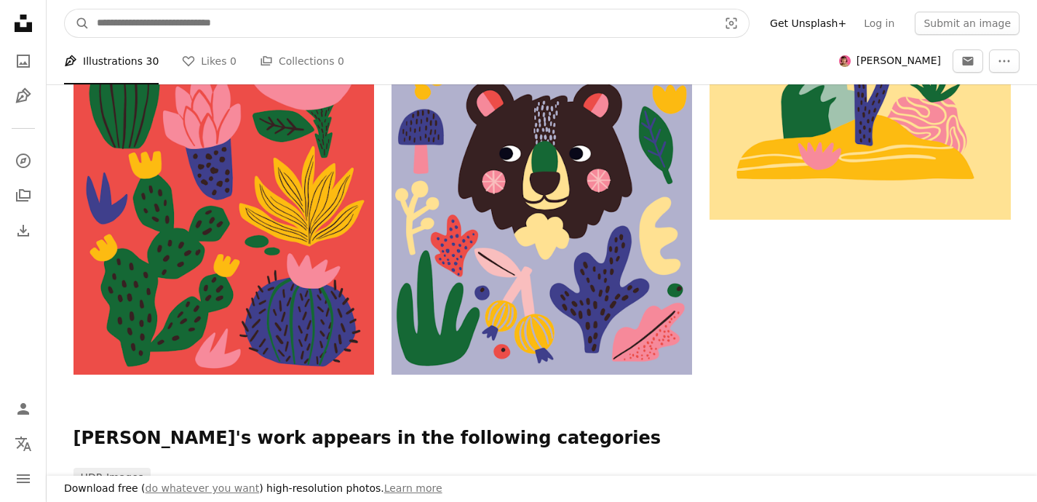
click at [302, 20] on input "Find visuals sitewide" at bounding box center [402, 23] width 624 height 28
type input "**********"
click at [65, 9] on button "A magnifying glass" at bounding box center [77, 23] width 25 height 28
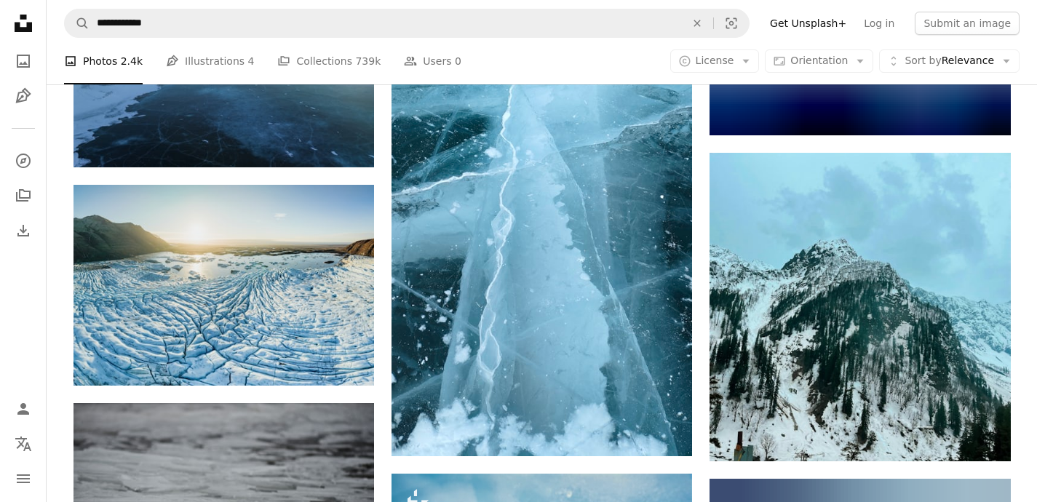
scroll to position [1758, 0]
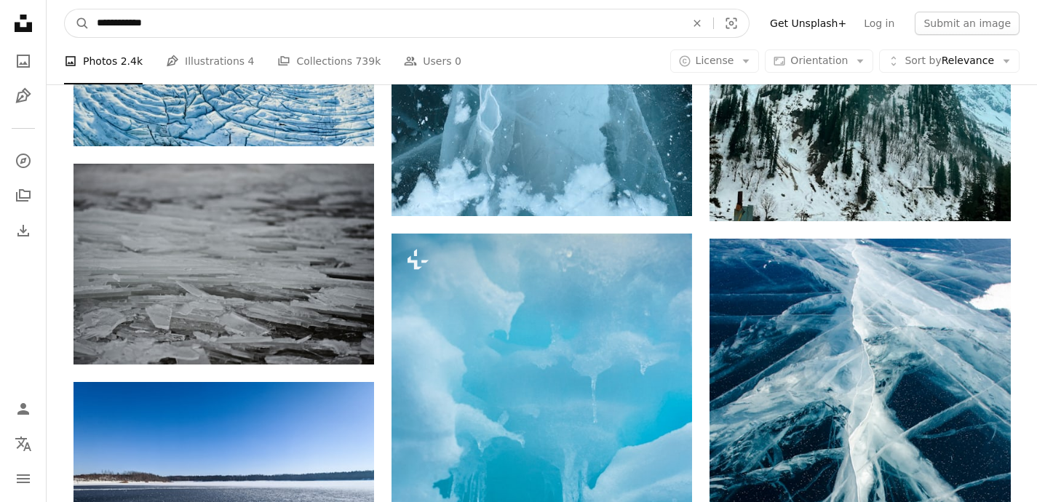
click at [136, 23] on input "**********" at bounding box center [386, 23] width 592 height 28
drag, startPoint x: 135, startPoint y: 25, endPoint x: 114, endPoint y: 23, distance: 20.4
click at [114, 23] on input "**********" at bounding box center [386, 23] width 592 height 28
type input "**********"
click button "A magnifying glass" at bounding box center [77, 23] width 25 height 28
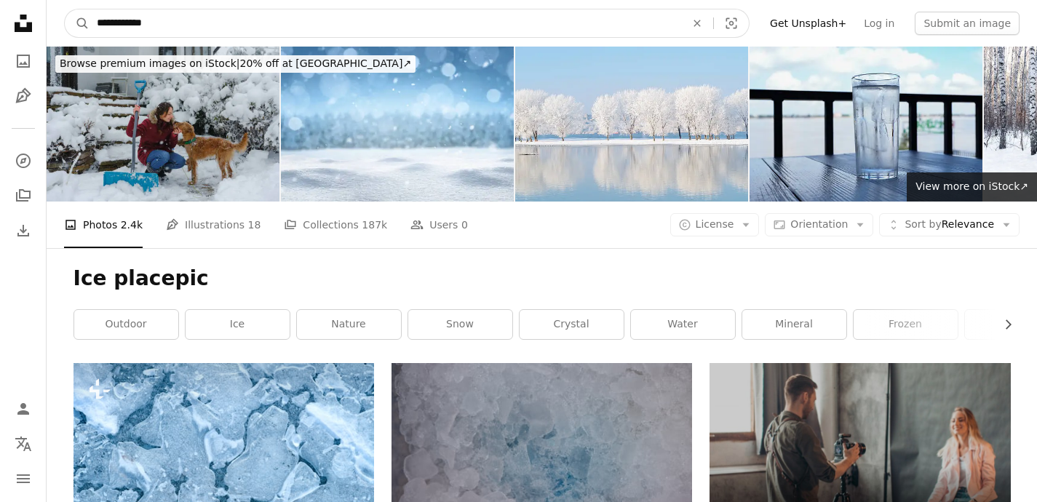
click at [138, 19] on input "**********" at bounding box center [386, 23] width 592 height 28
type input "**********"
click button "A magnifying glass" at bounding box center [77, 23] width 25 height 28
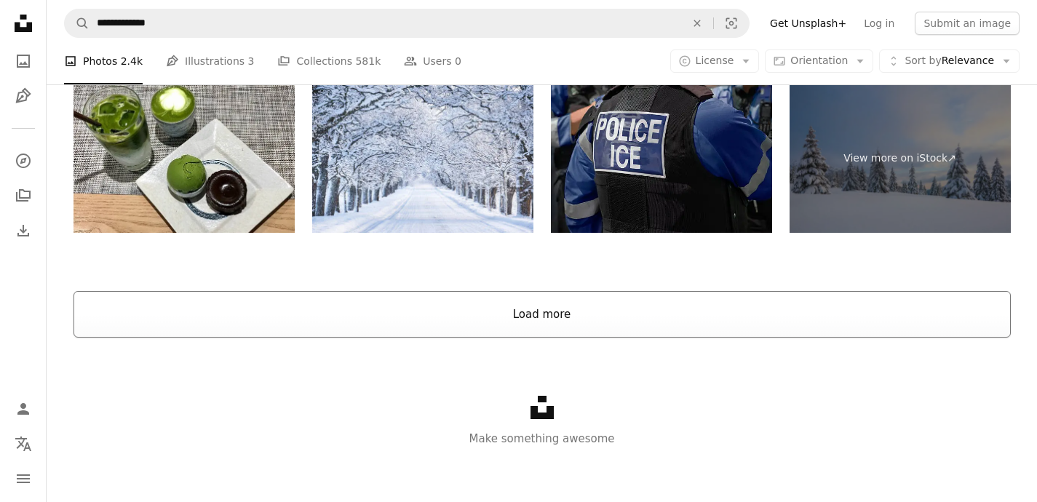
click at [583, 323] on button "Load more" at bounding box center [542, 314] width 937 height 47
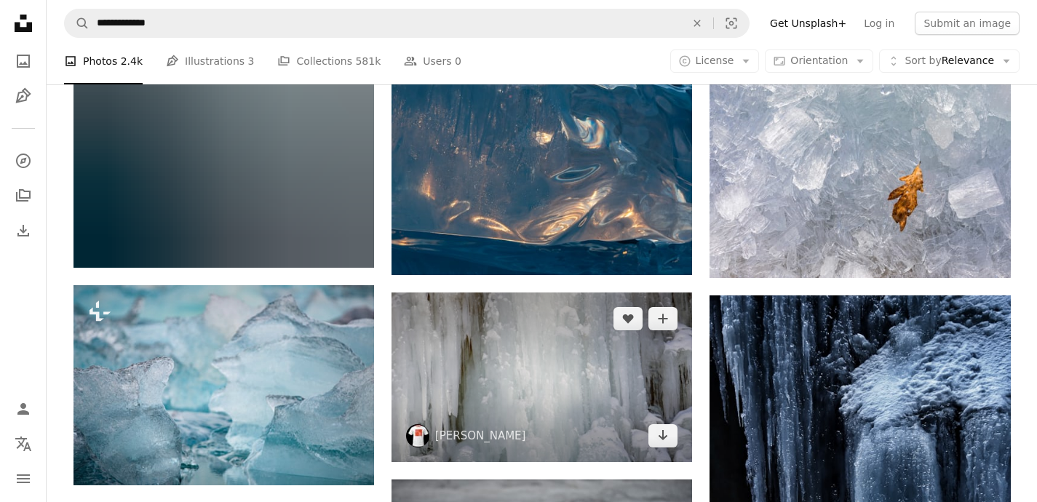
scroll to position [6222, 0]
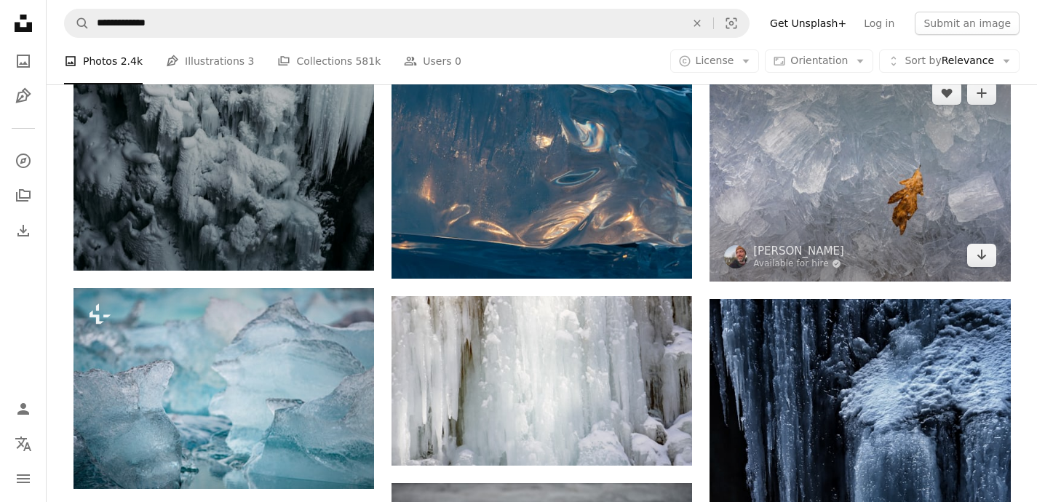
click at [851, 214] on img at bounding box center [860, 174] width 301 height 215
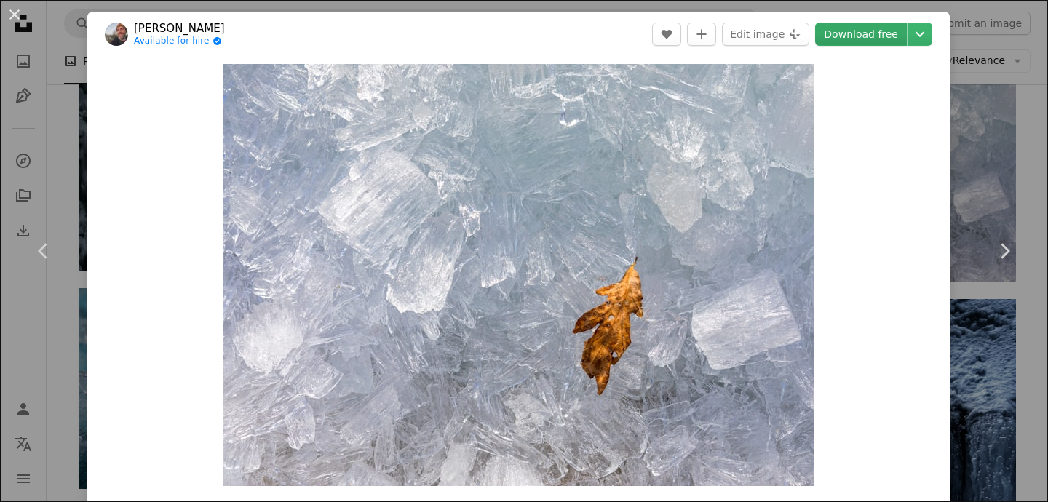
click at [860, 36] on link "Download free" at bounding box center [861, 34] width 92 height 23
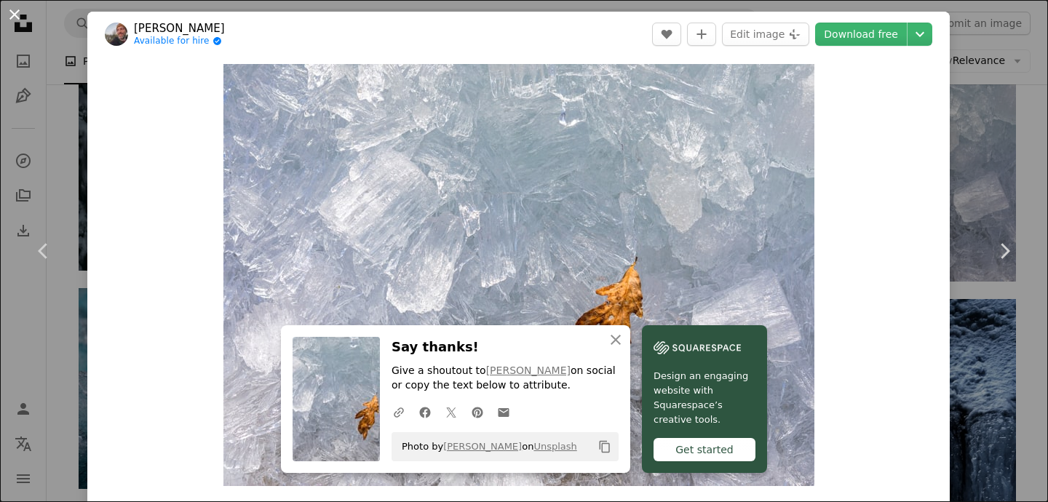
click at [18, 15] on button "An X shape" at bounding box center [14, 14] width 17 height 17
